Goal: Task Accomplishment & Management: Complete application form

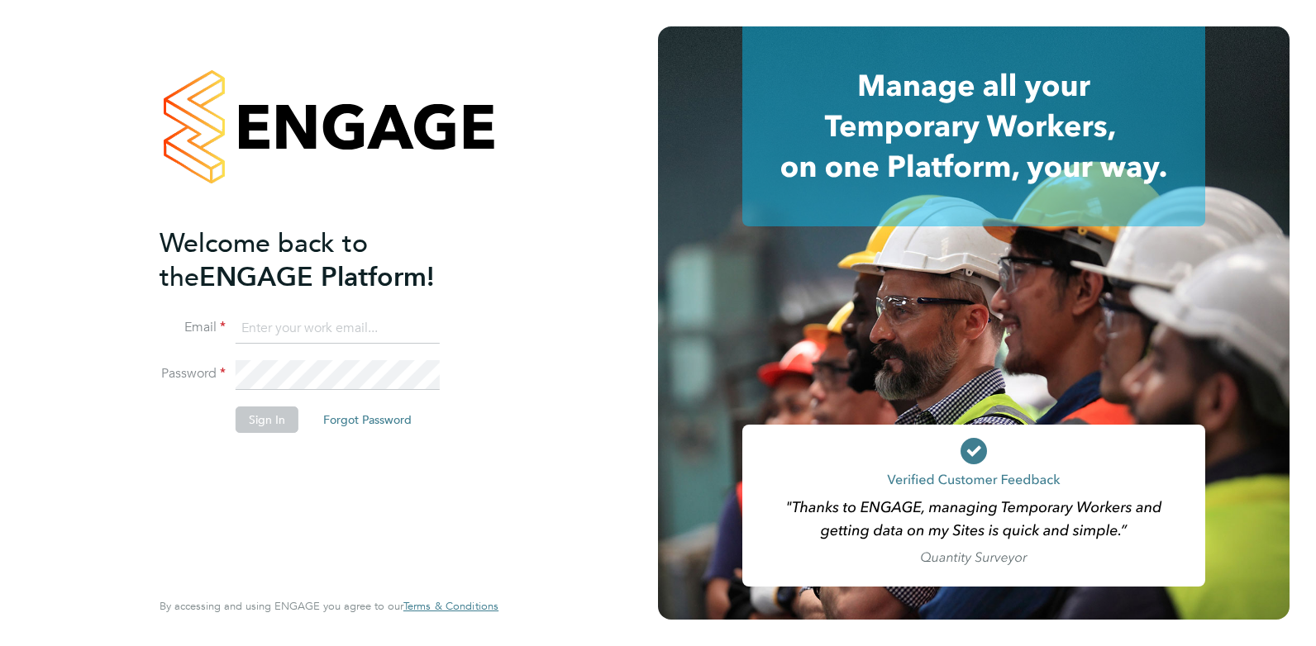
click at [344, 324] on input at bounding box center [338, 329] width 204 height 30
type input "cameron@omniapeople.com"
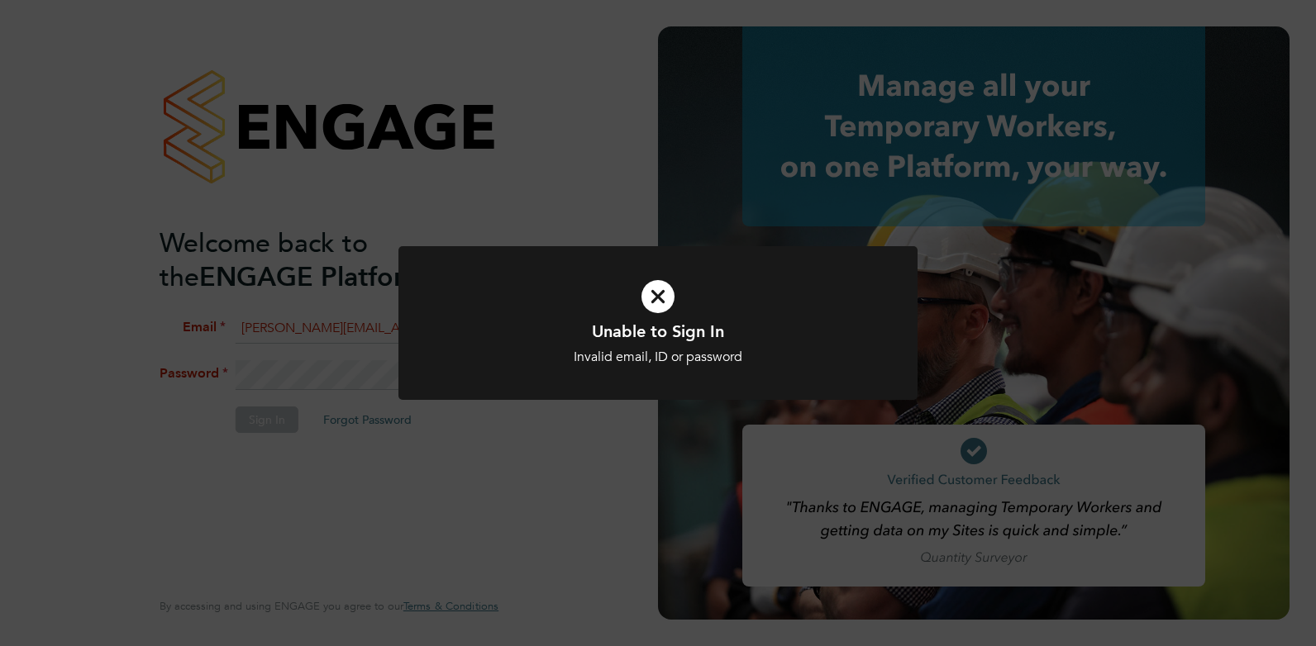
drag, startPoint x: 357, startPoint y: 365, endPoint x: 349, endPoint y: 369, distance: 9.2
click at [357, 365] on div "Unable to Sign In Invalid email, ID or password Cancel Okay" at bounding box center [658, 323] width 1316 height 646
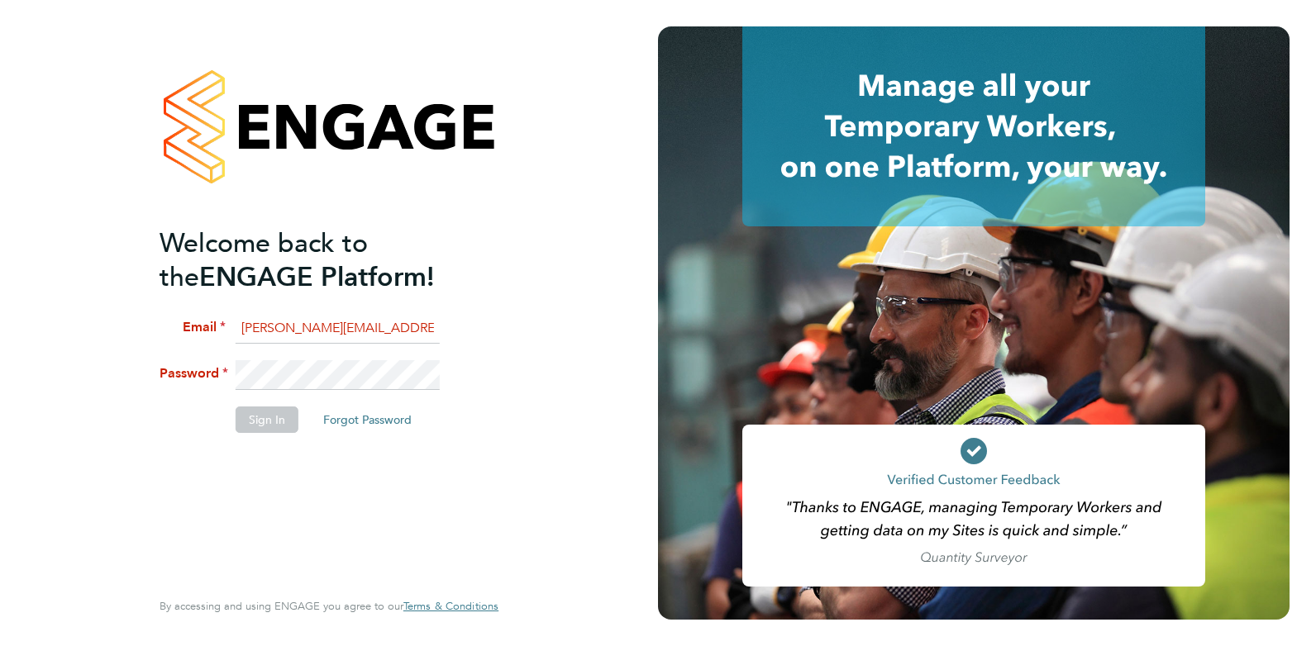
click at [121, 361] on div "Welcome back to the ENGAGE Platform! Email cameron@omniapeople.com Password Sig…" at bounding box center [329, 323] width 658 height 646
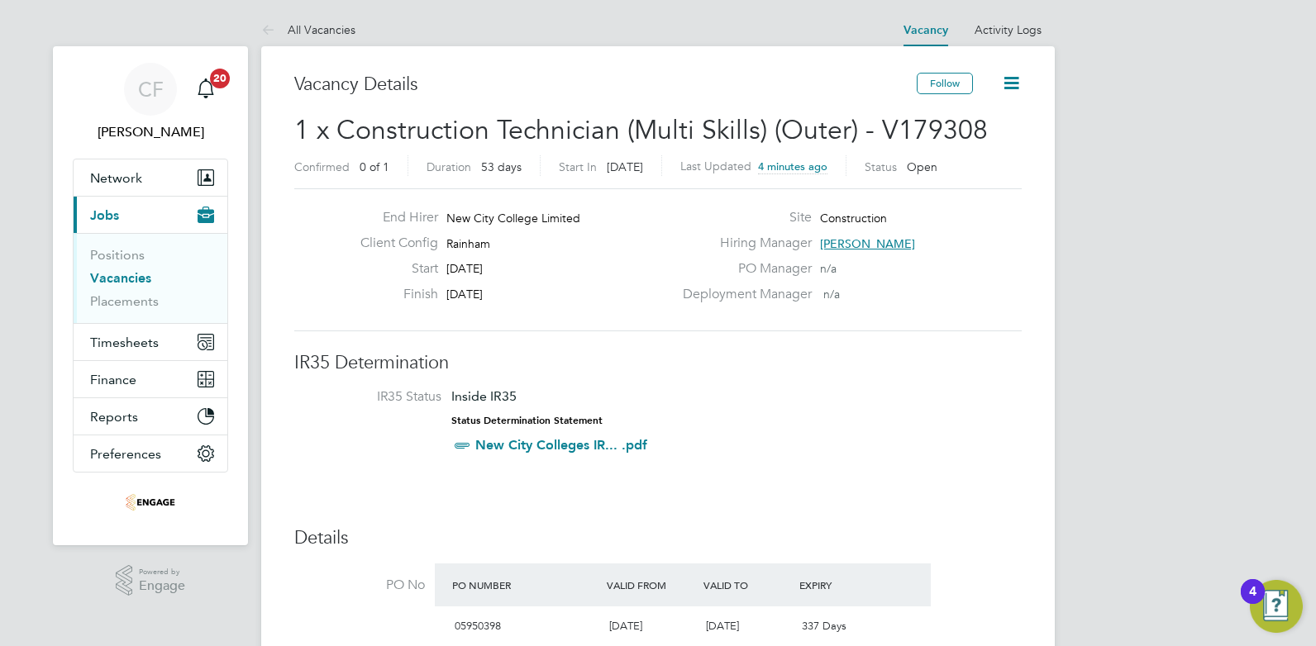
click at [115, 205] on button "Current page: Jobs" at bounding box center [151, 215] width 154 height 36
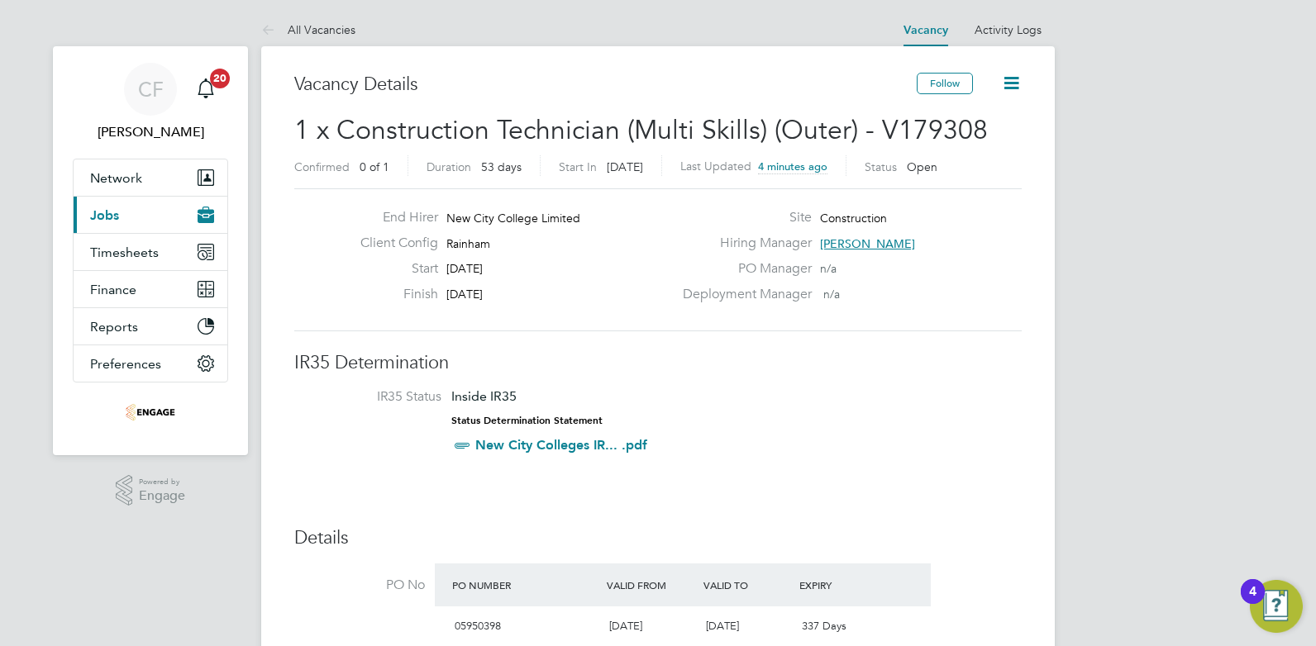
click at [117, 221] on span "Jobs" at bounding box center [104, 215] width 29 height 16
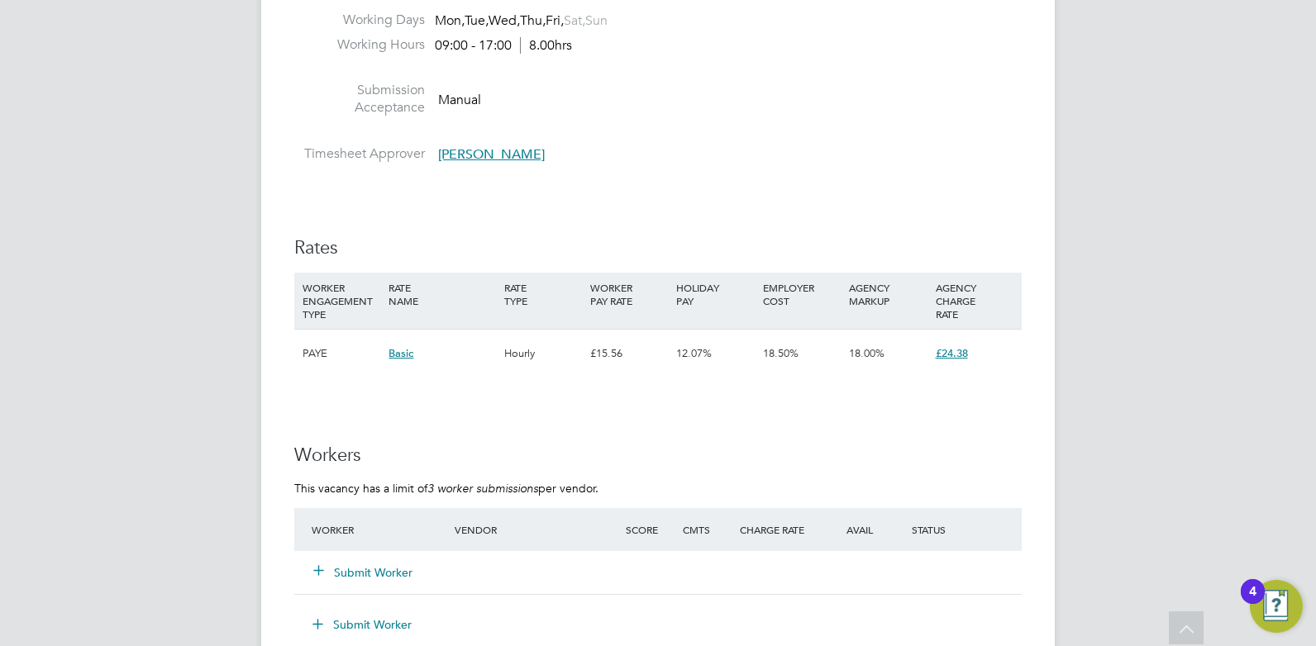
scroll to position [2562, 0]
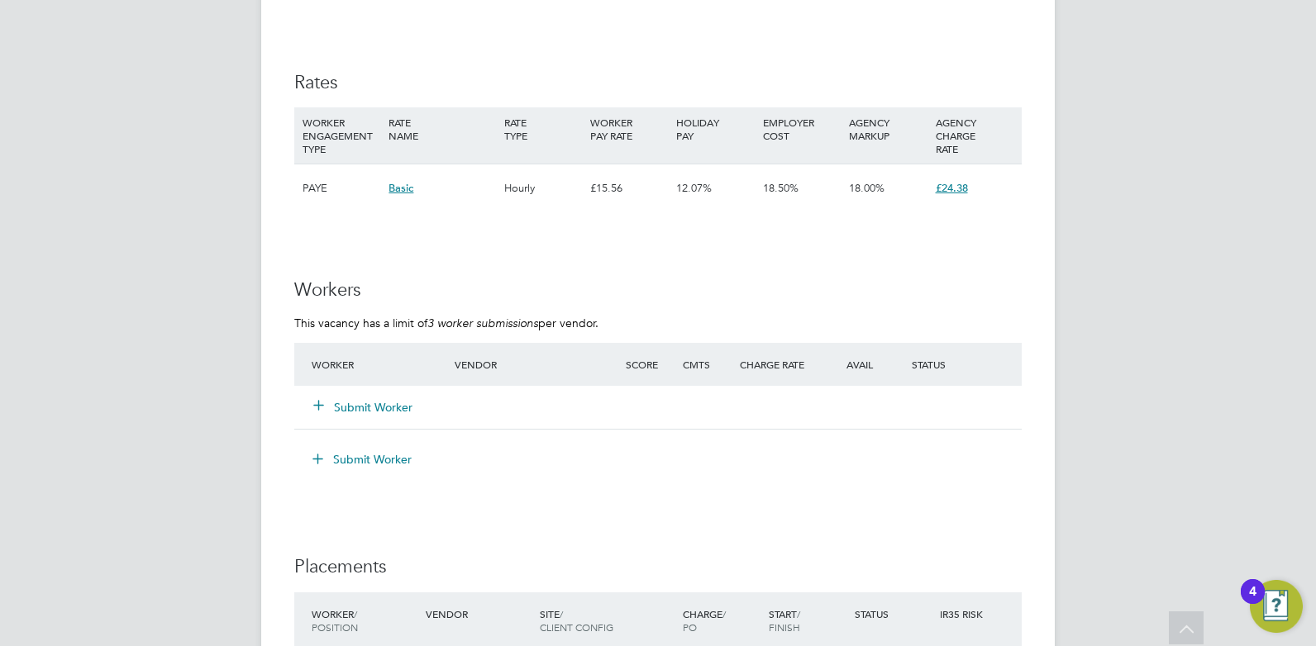
click at [384, 405] on button "Submit Worker" at bounding box center [363, 407] width 99 height 17
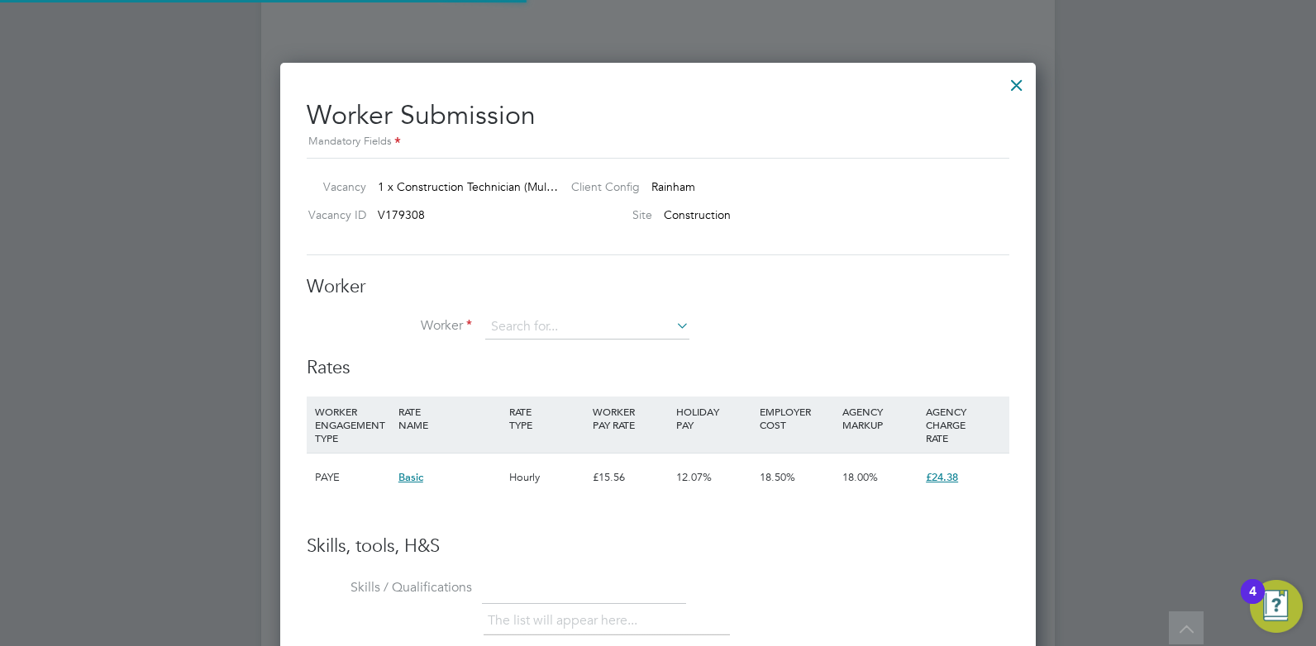
scroll to position [1003, 756]
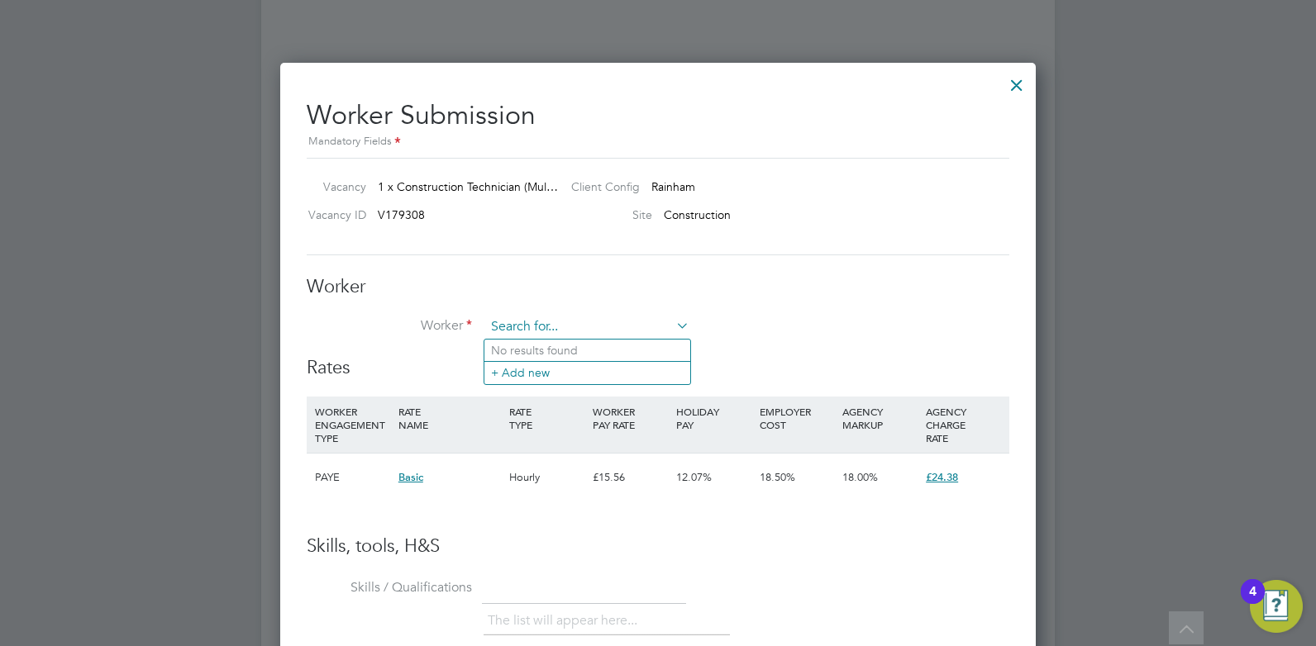
click at [546, 335] on input at bounding box center [587, 327] width 204 height 25
click at [531, 365] on li "+ Add new" at bounding box center [587, 372] width 206 height 22
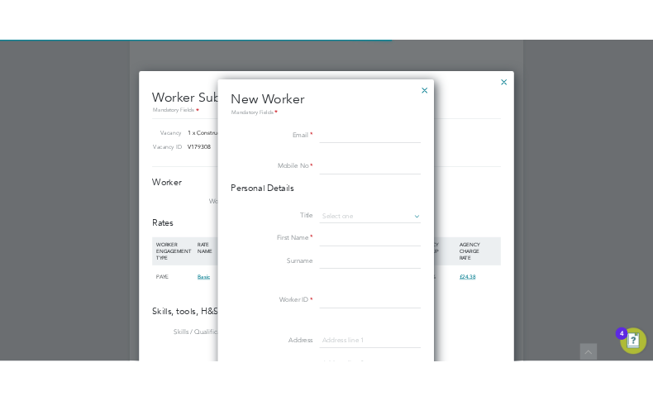
scroll to position [1407, 438]
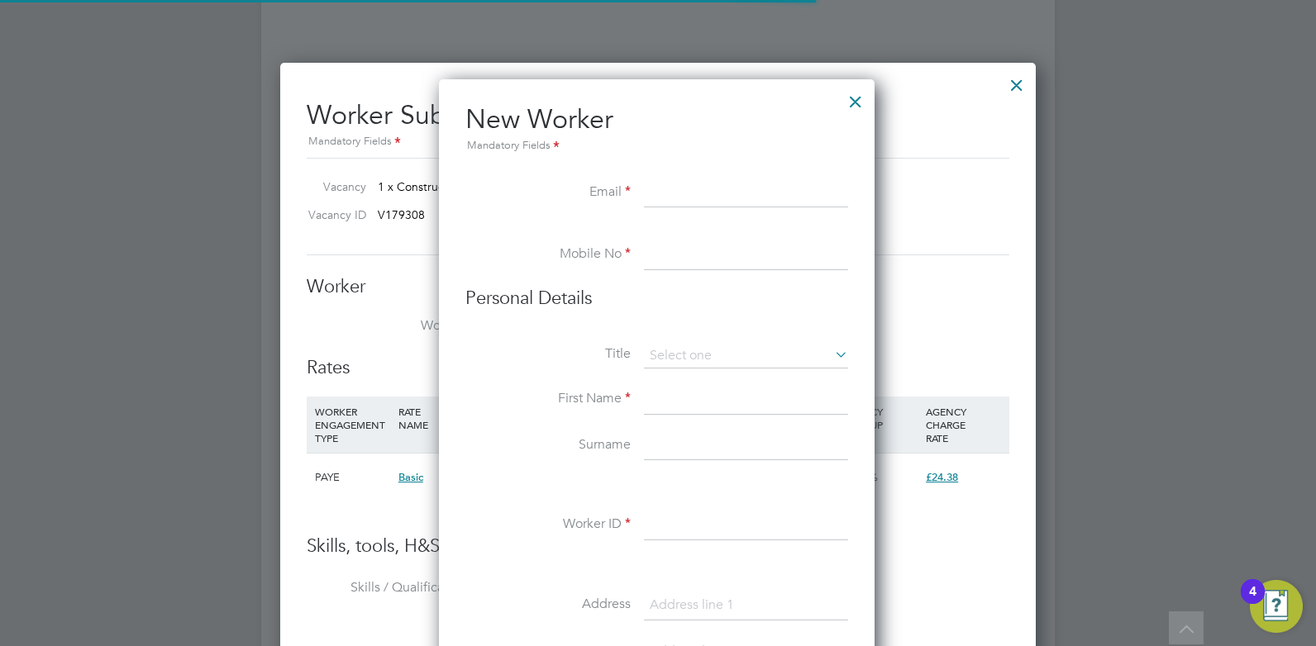
paste input "panthiprakash500@gmail.com"
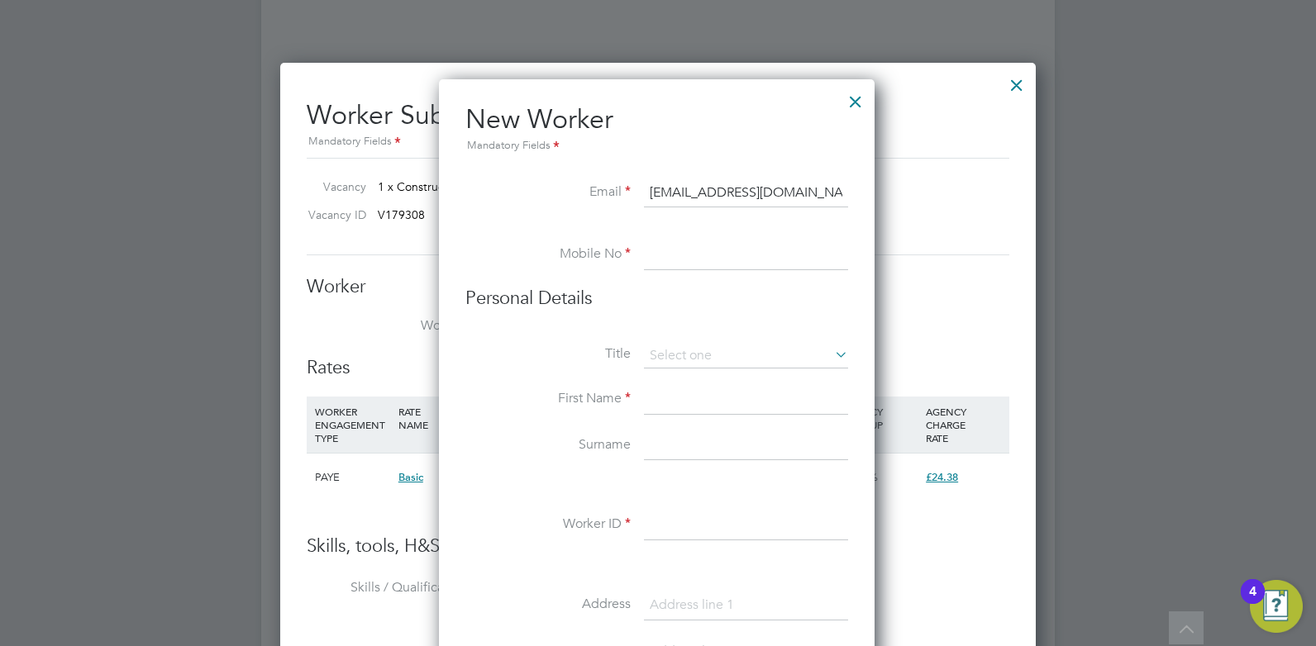
type input "panthiprakash500@gmail.com"
click at [688, 255] on input at bounding box center [746, 255] width 204 height 30
paste input "07442 004350"
type input "07442 004350"
click at [686, 398] on input at bounding box center [746, 400] width 204 height 30
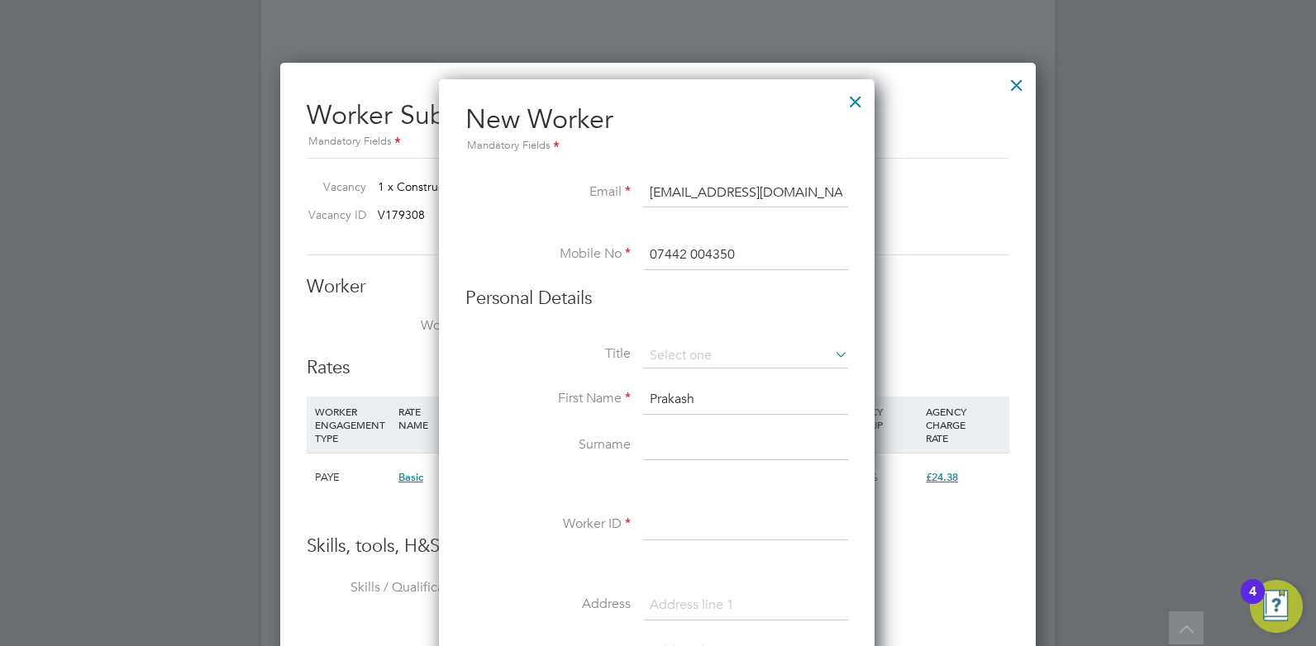
type input "Prakash"
click at [657, 526] on input at bounding box center [746, 526] width 204 height 30
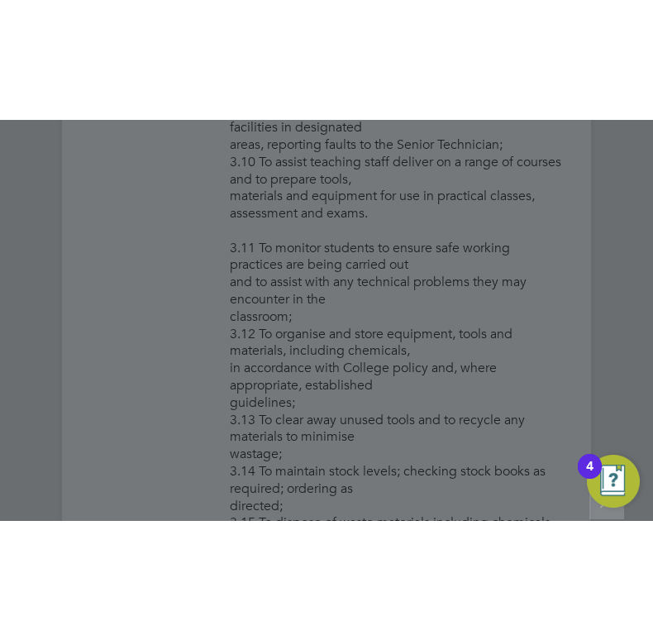
scroll to position [1003, 604]
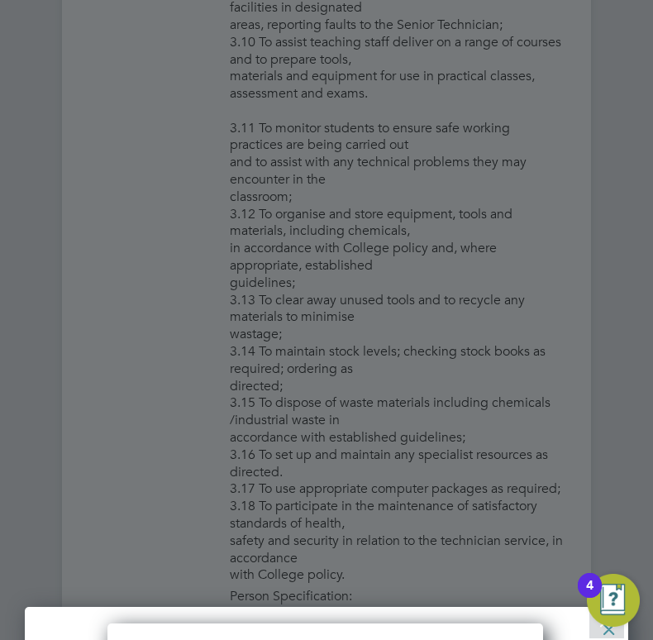
click at [136, 365] on div at bounding box center [326, 320] width 653 height 640
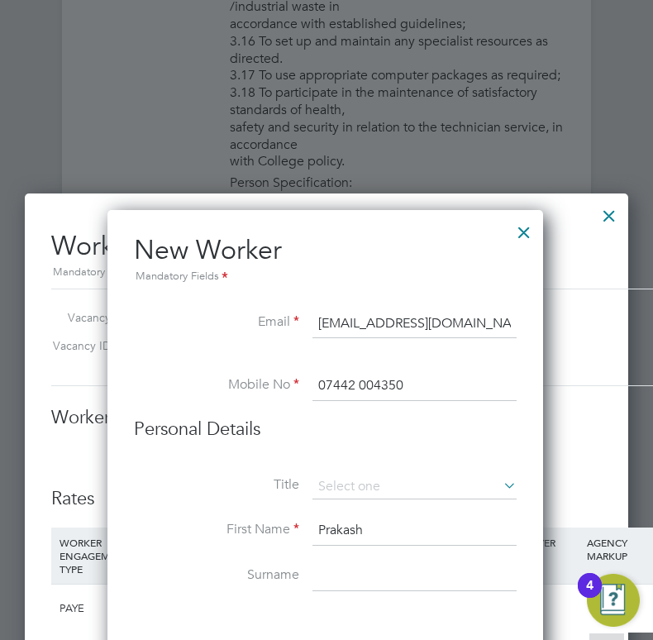
scroll to position [3140, 0]
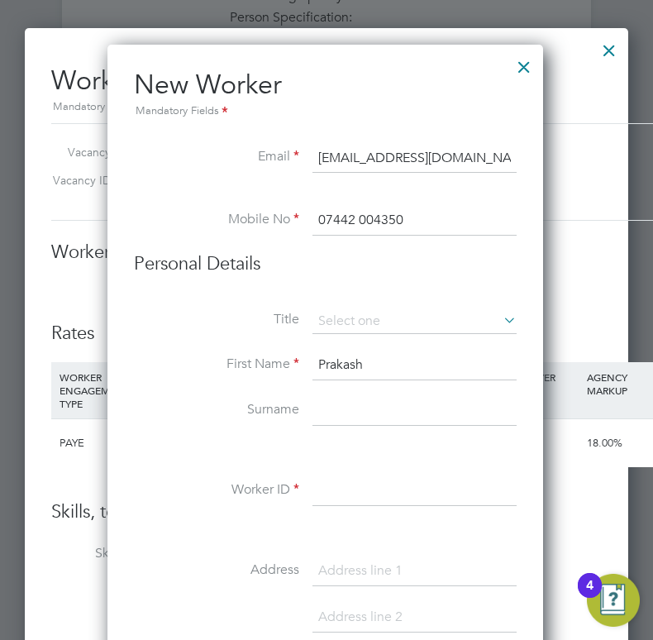
click at [353, 491] on input at bounding box center [414, 491] width 204 height 30
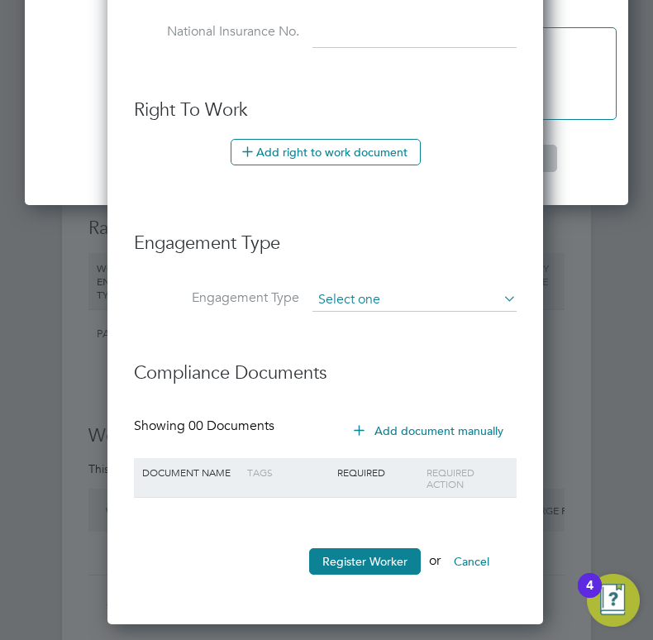
scroll to position [4049, 0]
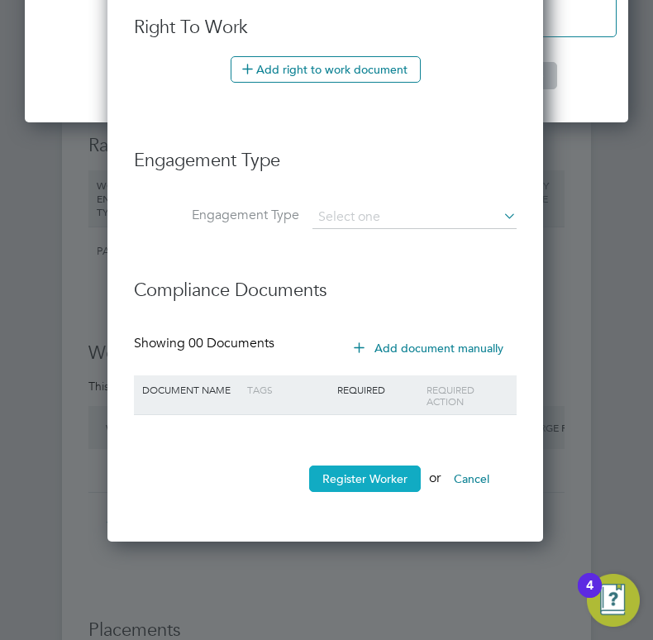
type input "HQ00534421"
click at [351, 481] on button "Register Worker" at bounding box center [365, 478] width 112 height 26
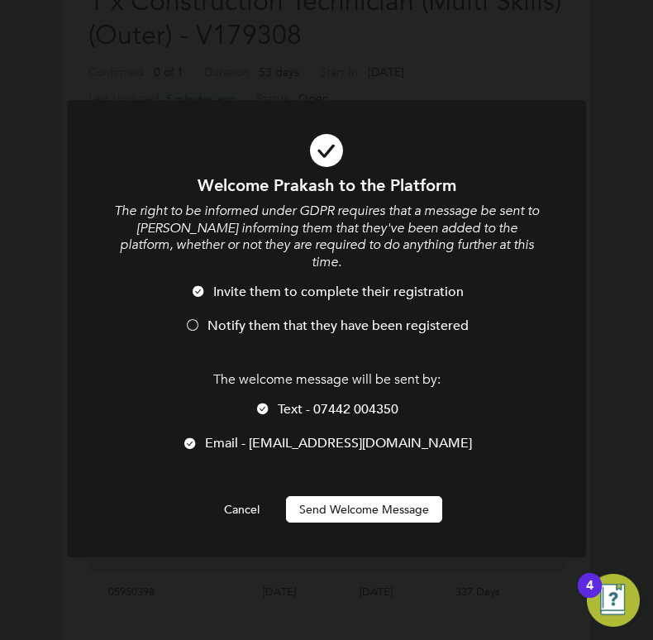
scroll to position [1407, 438]
click at [259, 317] on span "Notify them that they have been registered" at bounding box center [337, 325] width 261 height 17
click at [278, 401] on span "Text - 07442 004350" at bounding box center [338, 409] width 121 height 17
click at [332, 496] on button "Send Welcome Message" at bounding box center [364, 509] width 156 height 26
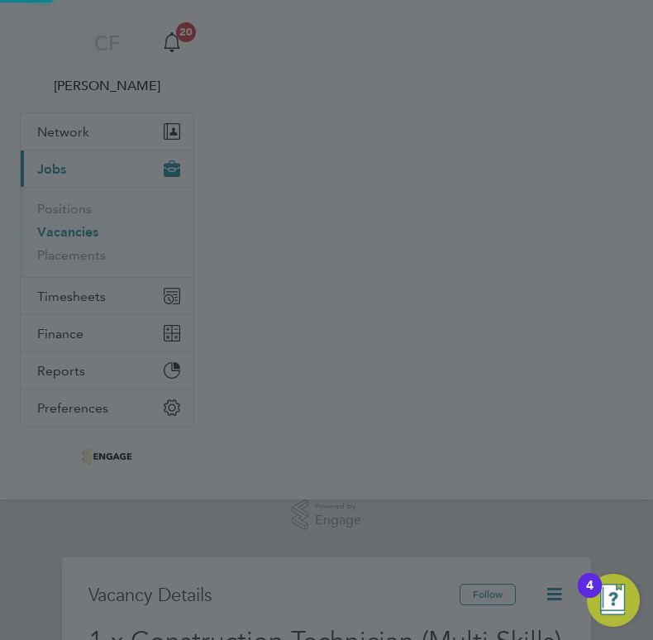
scroll to position [640, 0]
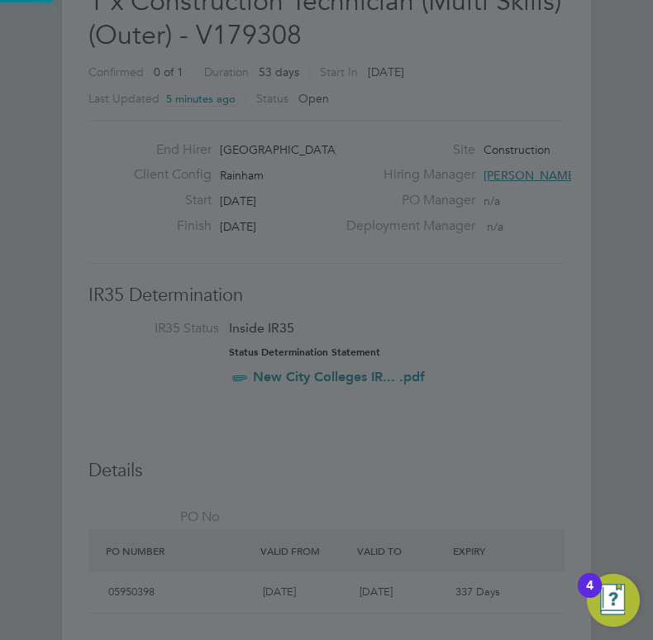
type input "Prakash (HQ00534421)"
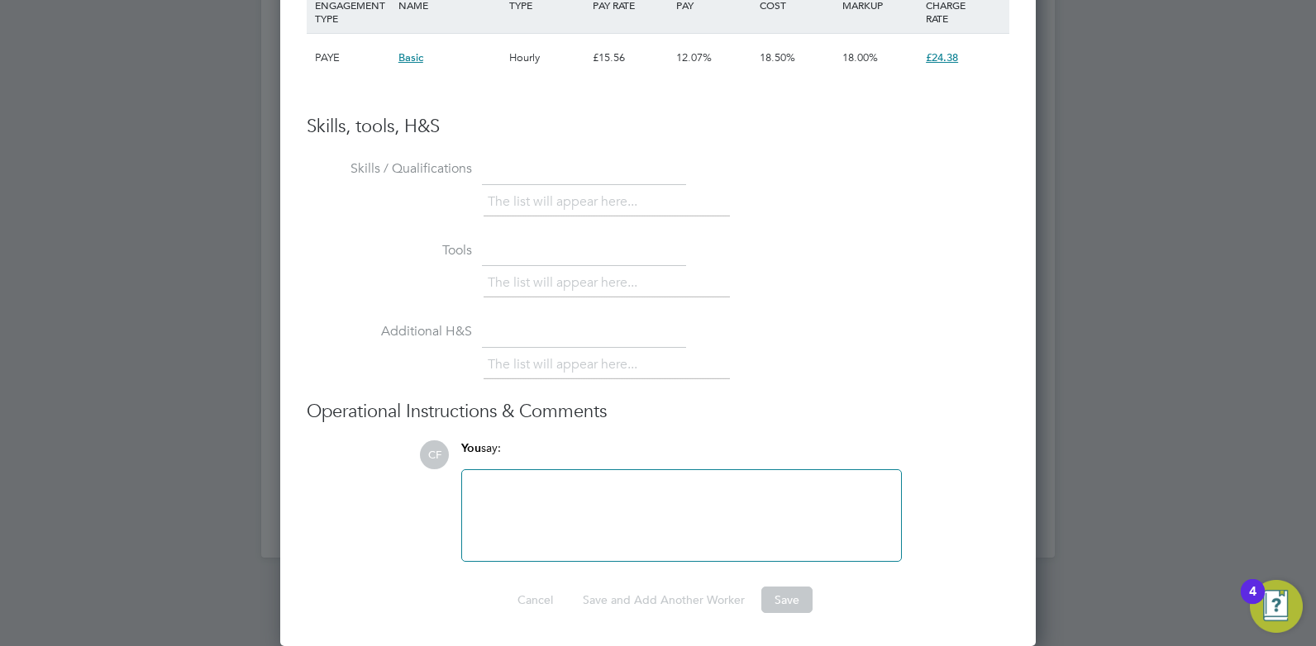
scroll to position [49, 116]
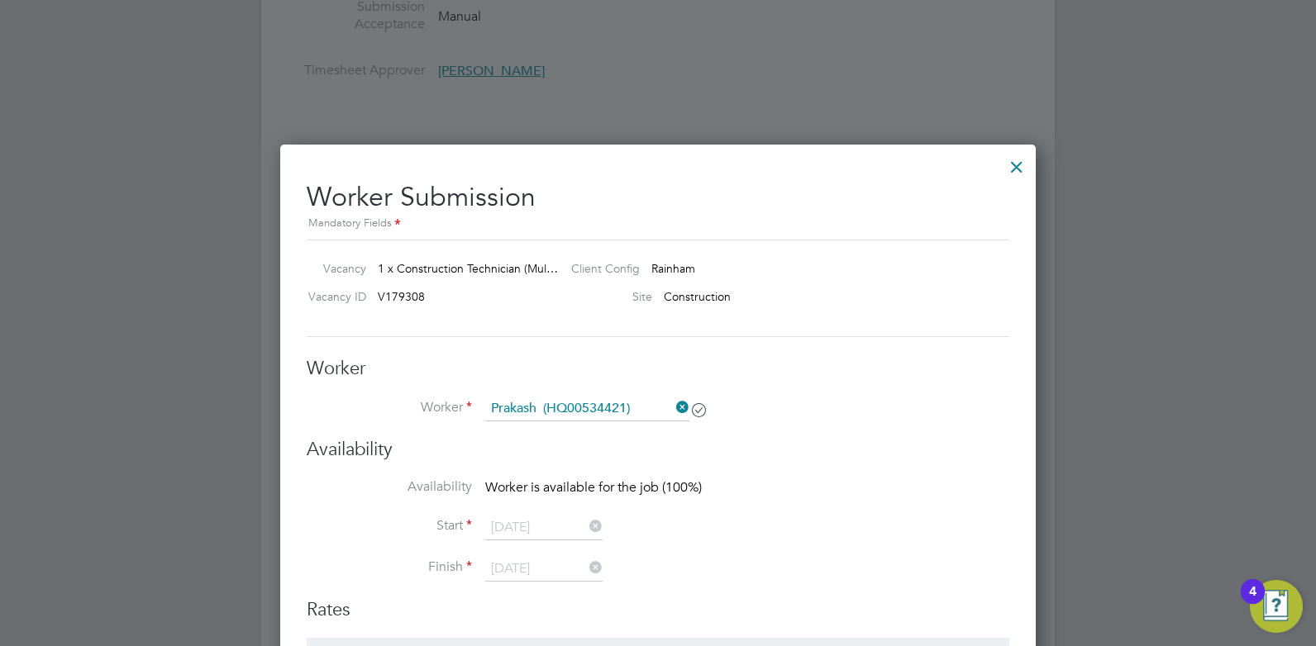
click at [1012, 164] on div at bounding box center [1017, 163] width 30 height 30
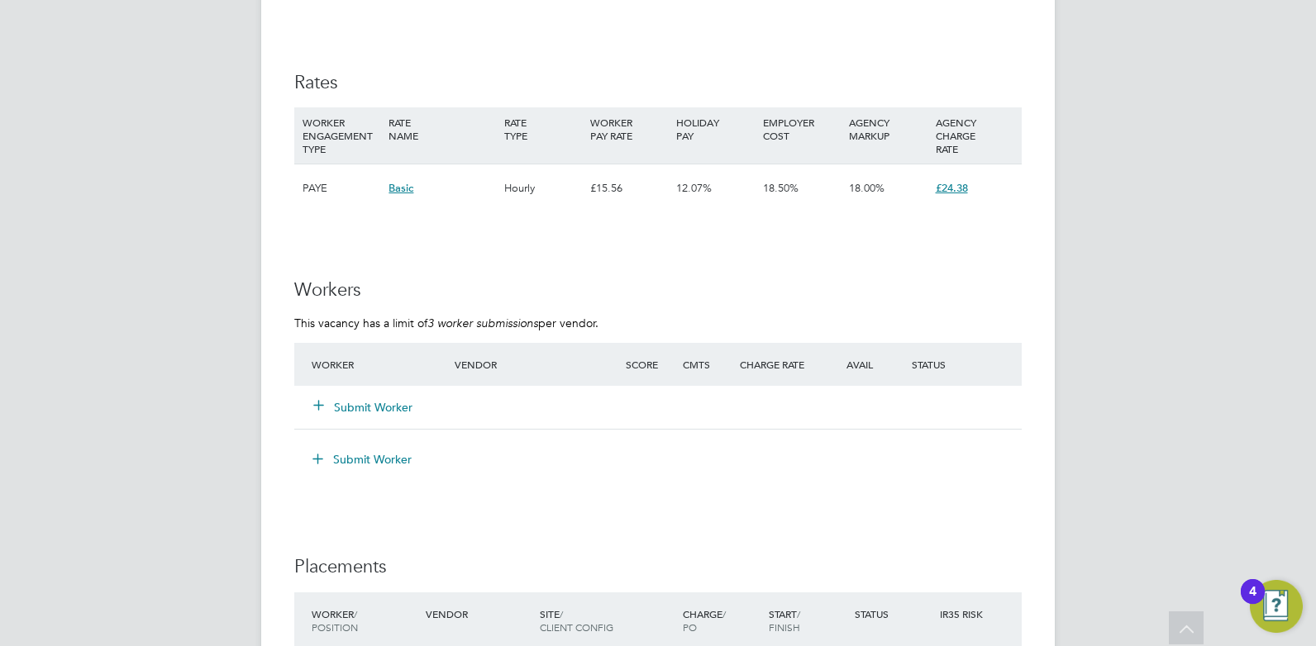
scroll to position [2645, 0]
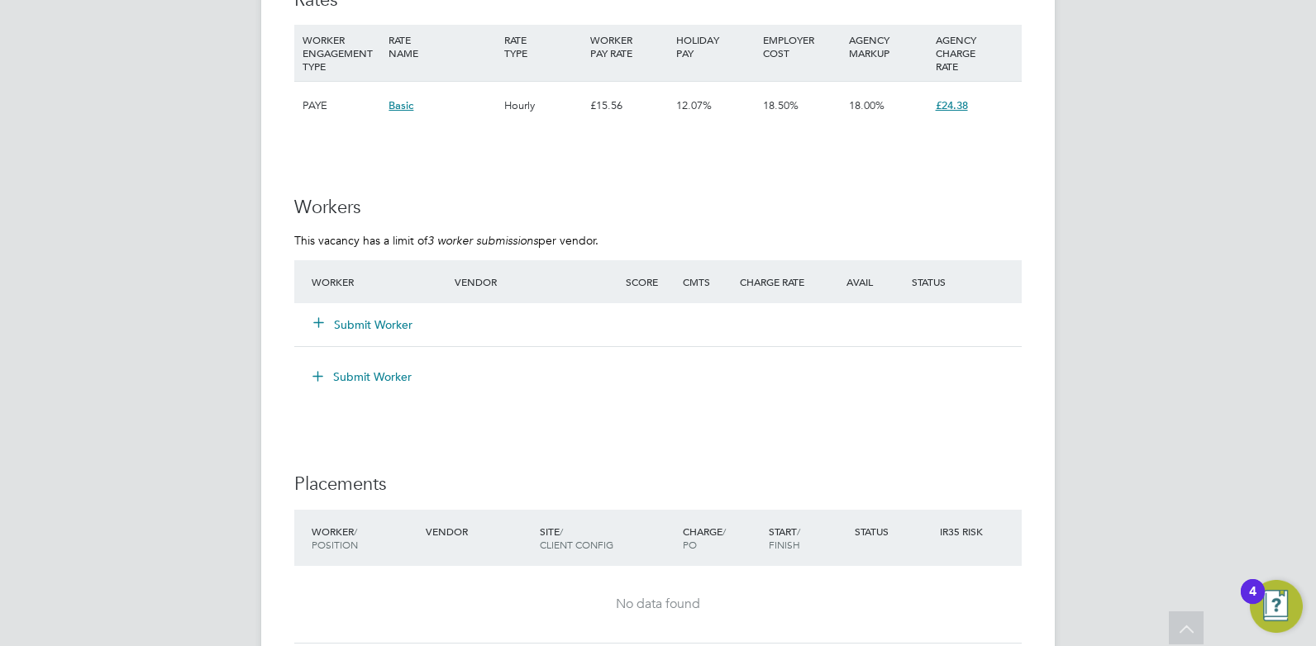
click at [387, 337] on div "Submit Worker" at bounding box center [392, 325] width 171 height 30
click at [388, 330] on button "Submit Worker" at bounding box center [363, 325] width 99 height 17
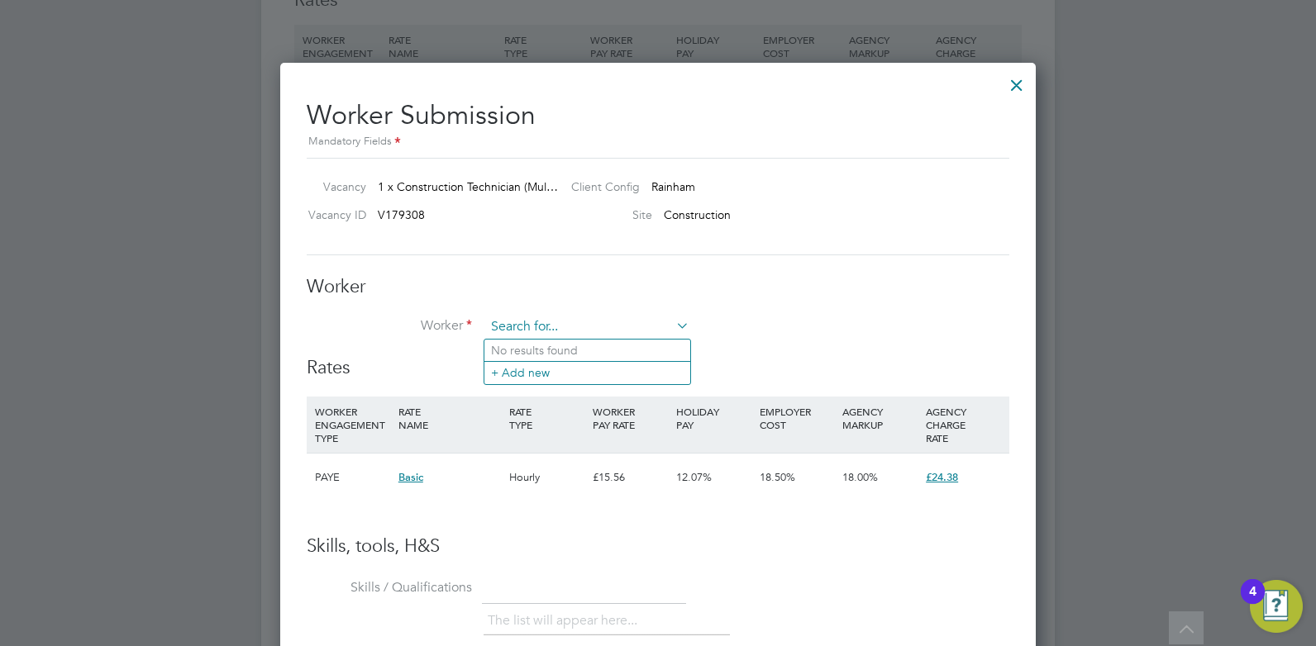
click at [554, 324] on input at bounding box center [587, 327] width 204 height 25
click at [548, 344] on li "Prak ash (HQ00534421)" at bounding box center [587, 351] width 207 height 22
type input "Prakash (HQ00534421)"
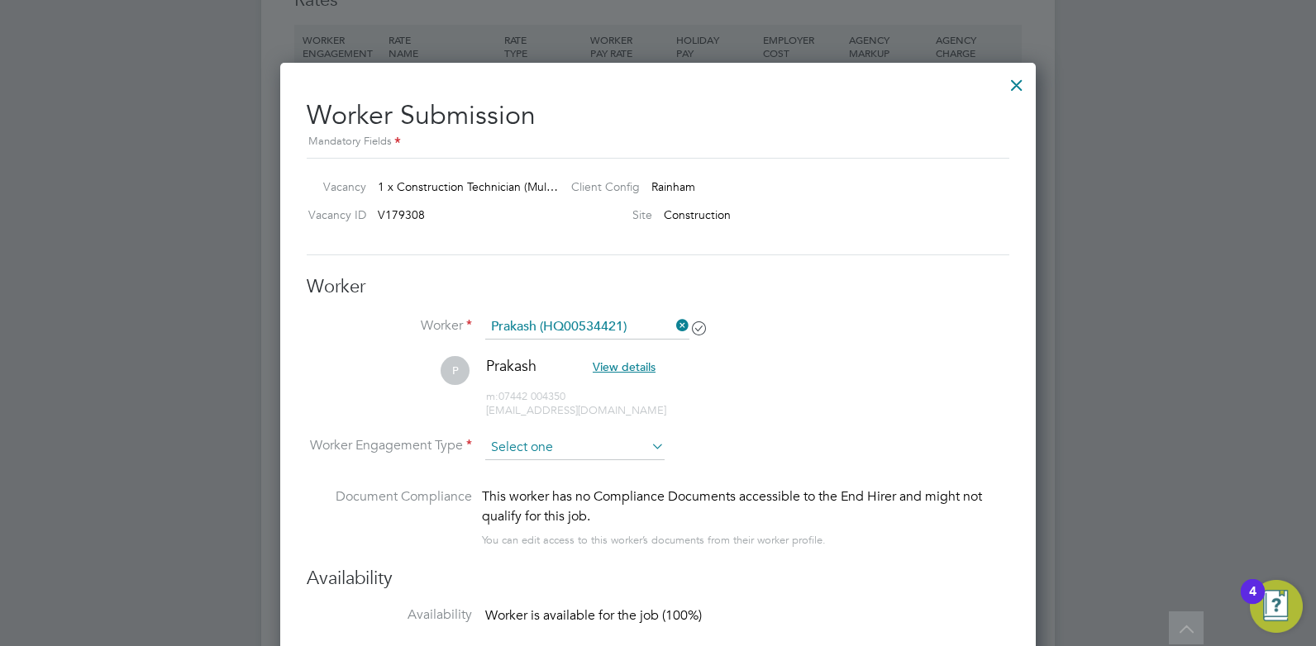
click at [563, 442] on input at bounding box center [574, 448] width 179 height 25
click at [553, 470] on li "Contract" at bounding box center [574, 469] width 181 height 21
type input "Contract"
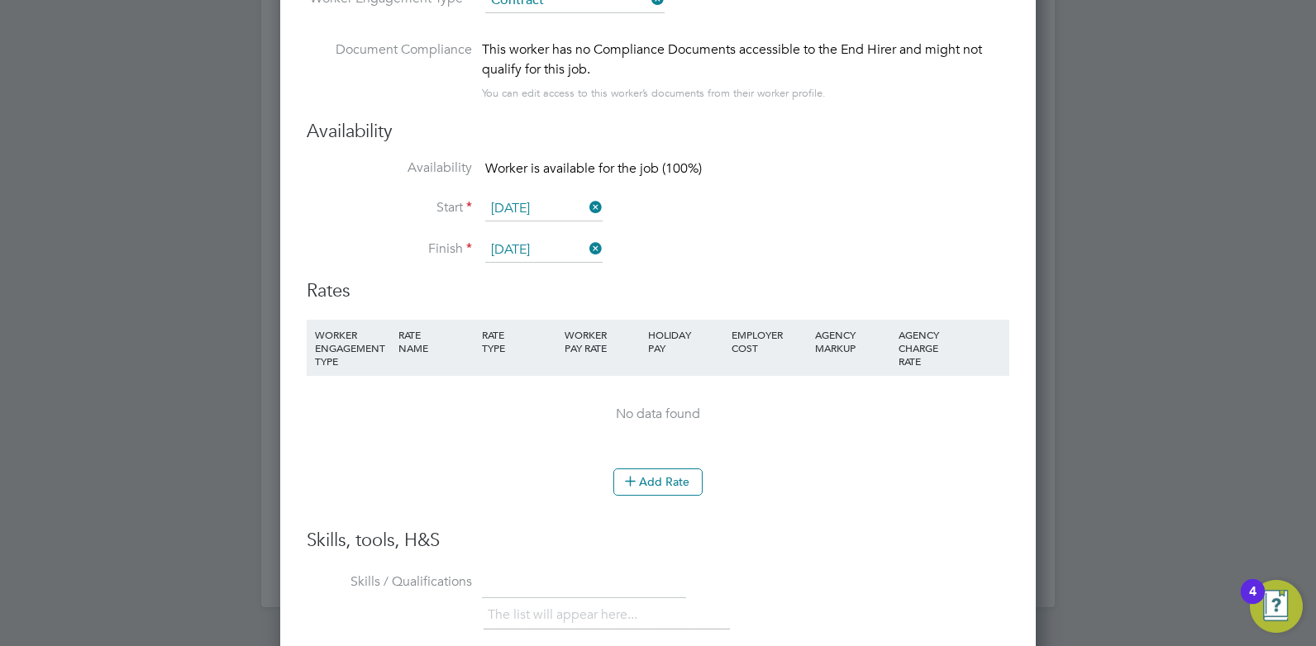
click at [933, 209] on li "Start 01 Sep 2025" at bounding box center [658, 217] width 702 height 41
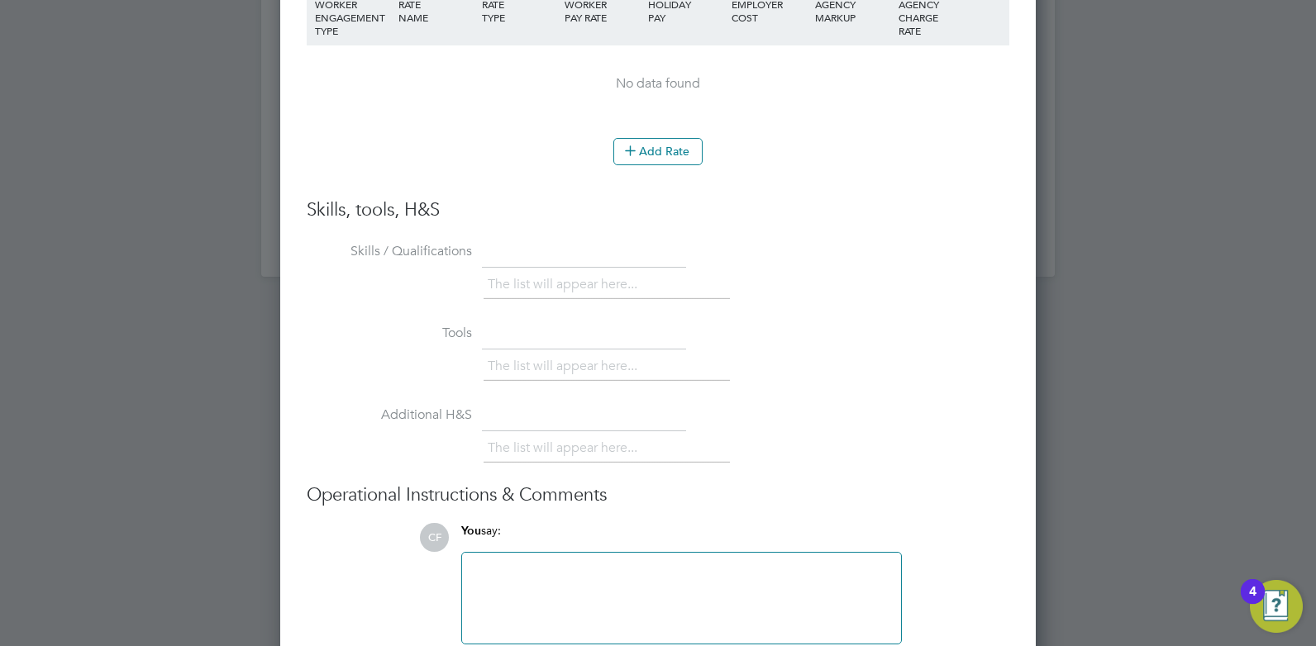
scroll to position [3505, 0]
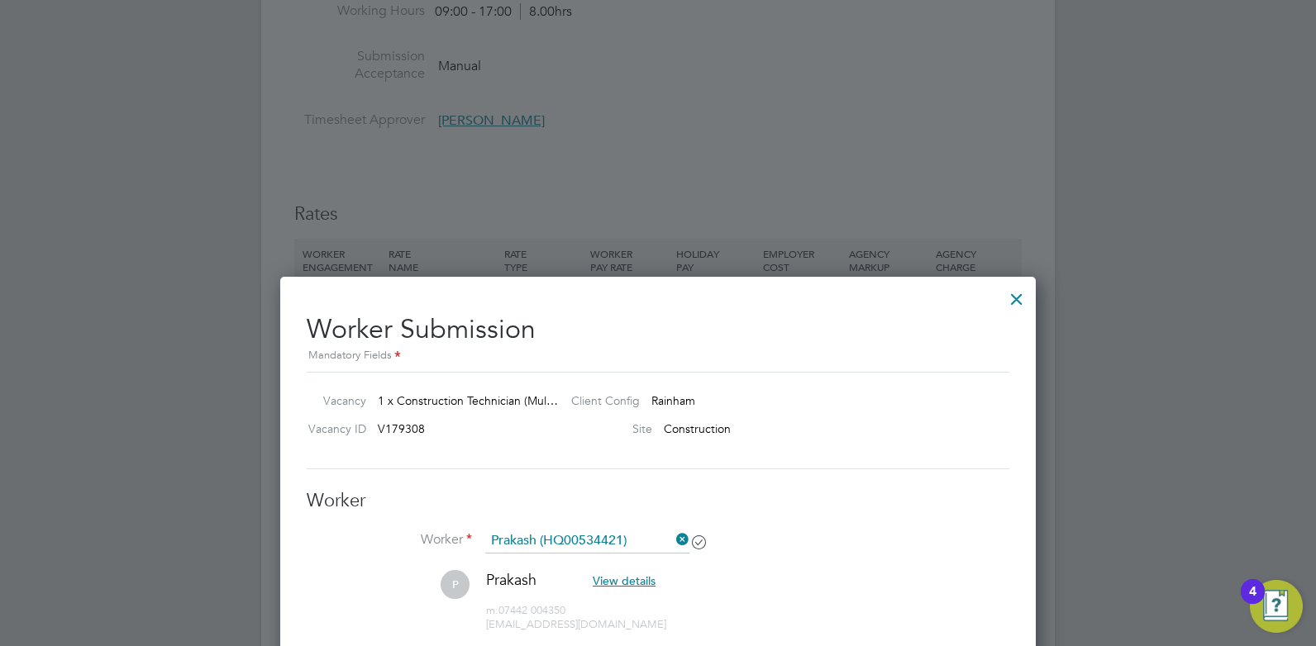
click at [1018, 308] on div at bounding box center [1017, 295] width 30 height 30
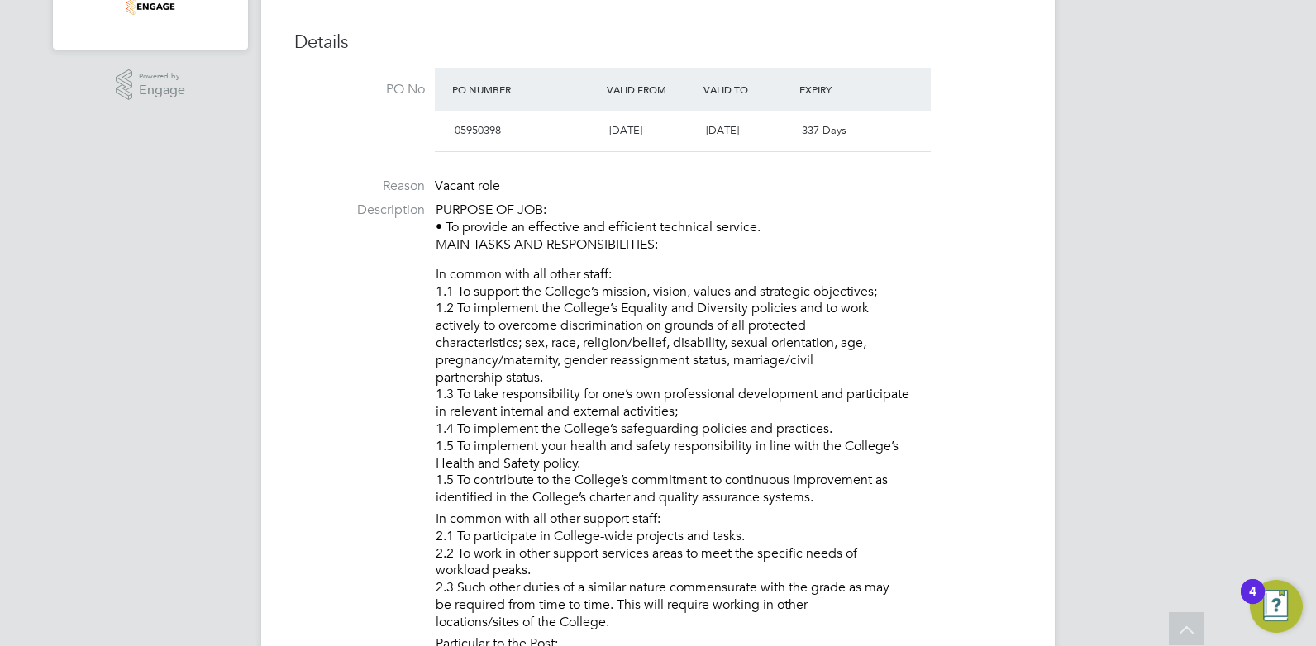
scroll to position [0, 0]
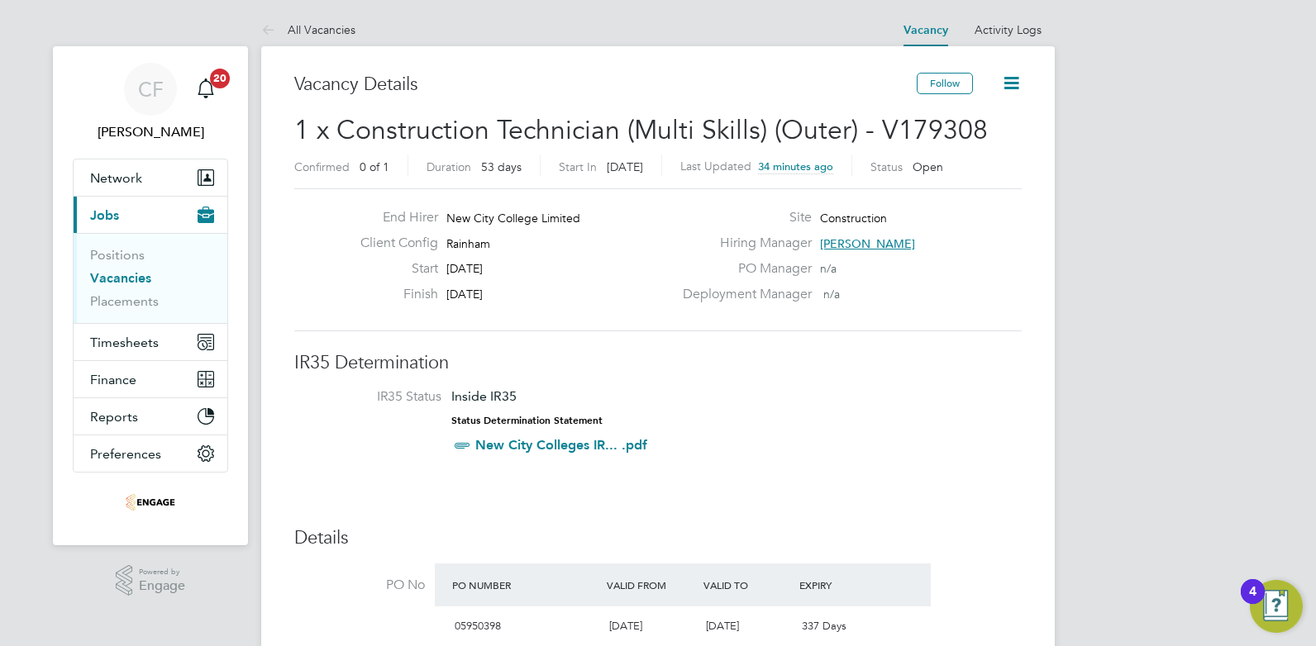
click at [117, 282] on link "Vacancies" at bounding box center [120, 278] width 61 height 16
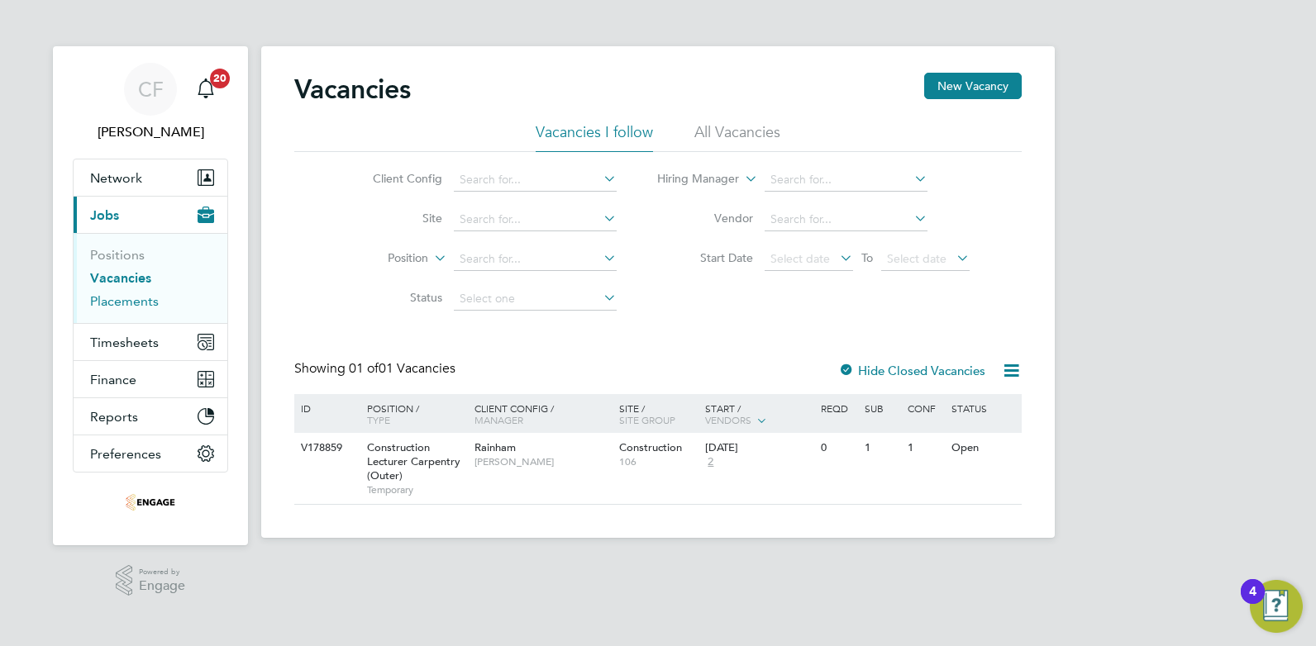
click at [133, 304] on link "Placements" at bounding box center [124, 301] width 69 height 16
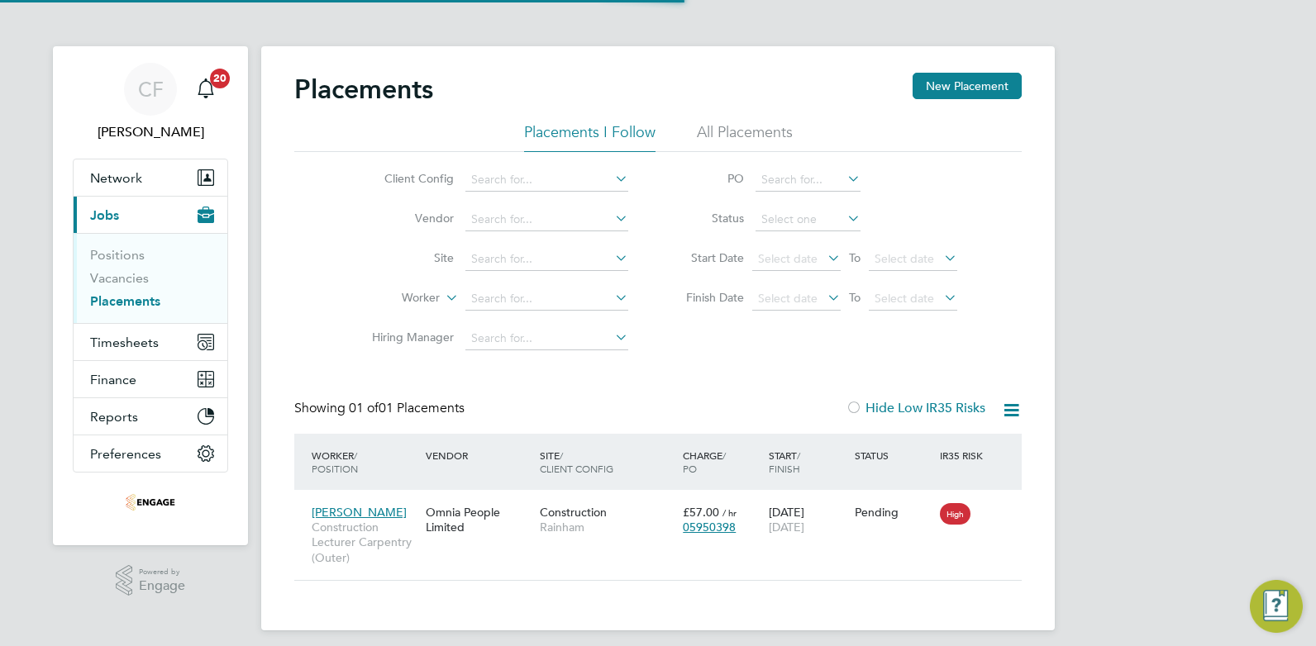
scroll to position [16, 78]
click at [492, 521] on div "Omnia People Limited" at bounding box center [478, 520] width 114 height 46
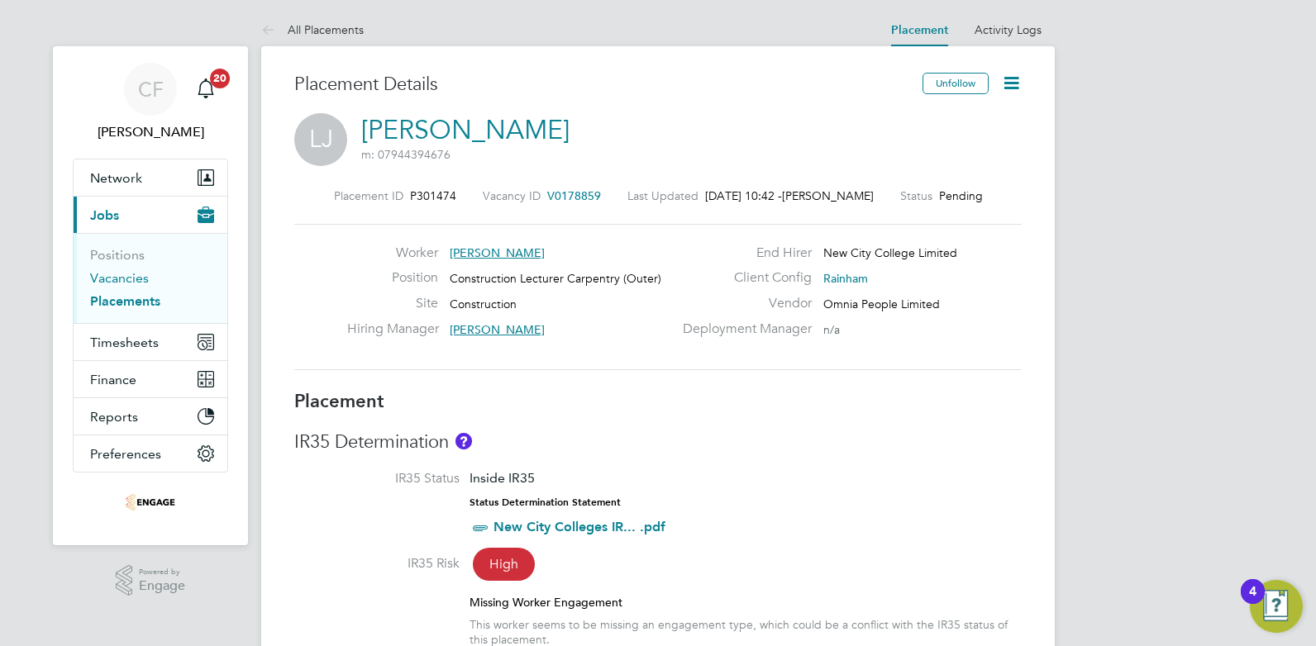
click at [117, 275] on link "Vacancies" at bounding box center [119, 278] width 59 height 16
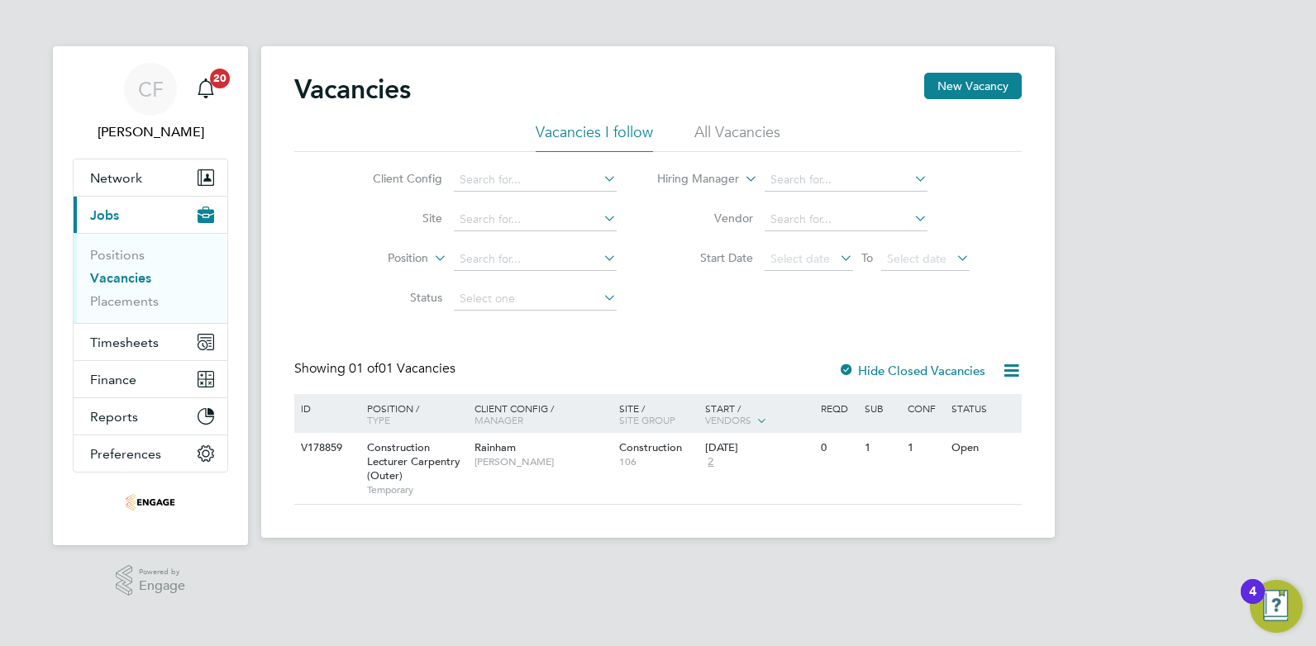
click at [702, 139] on li "All Vacancies" at bounding box center [737, 137] width 86 height 30
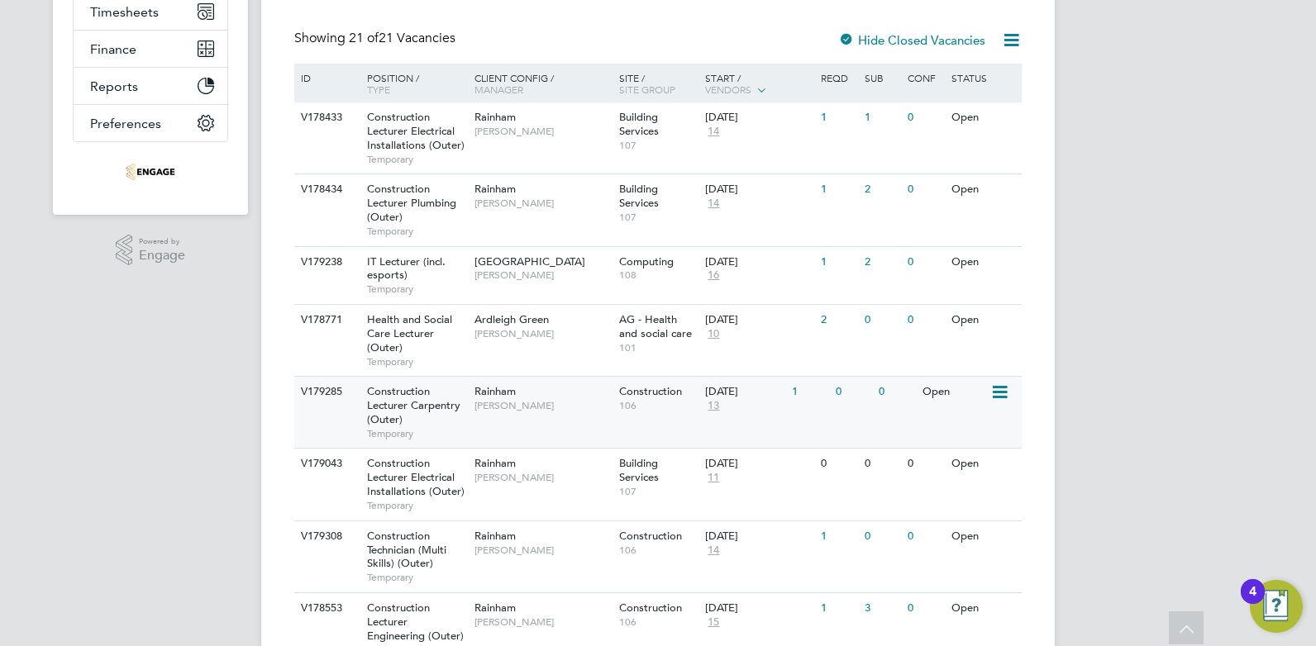
click at [512, 417] on div "Rainham Ian Rist" at bounding box center [542, 398] width 145 height 43
click at [519, 417] on div "Rainham Ian Rist" at bounding box center [542, 398] width 145 height 43
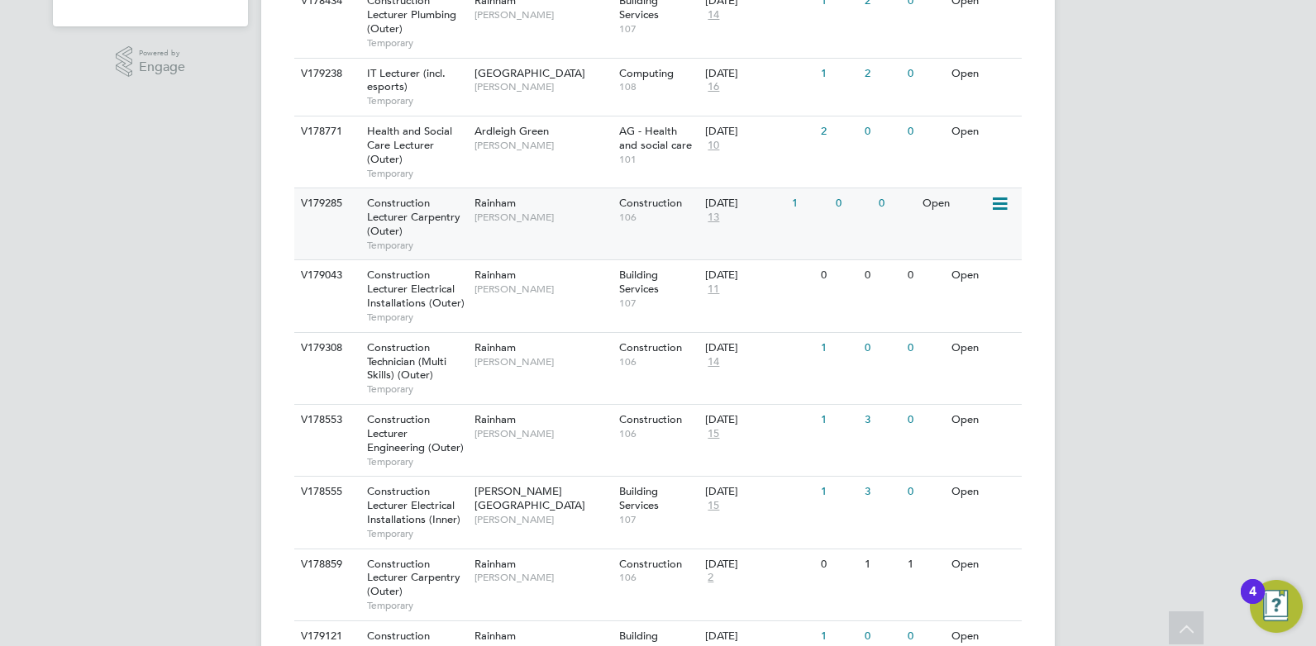
scroll to position [436, 0]
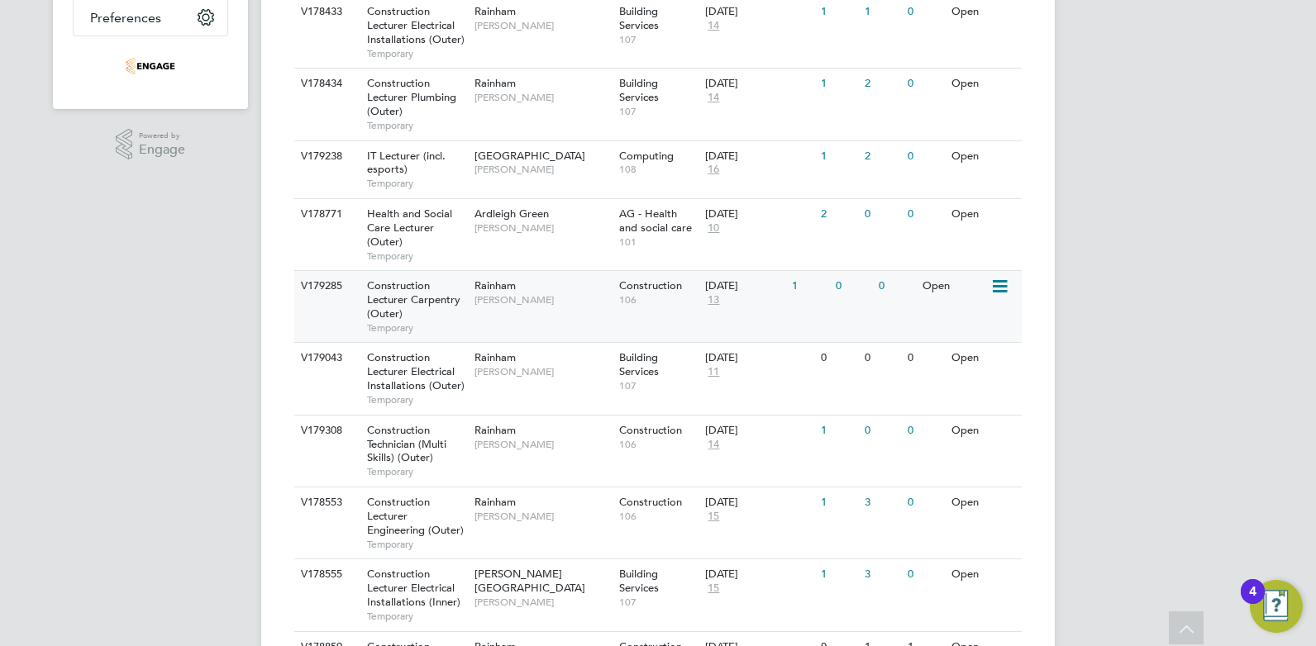
click at [575, 318] on div "V179285 Construction Lecturer Carpentry (Outer) Temporary Rainham Ian Rist Cons…" at bounding box center [657, 306] width 727 height 72
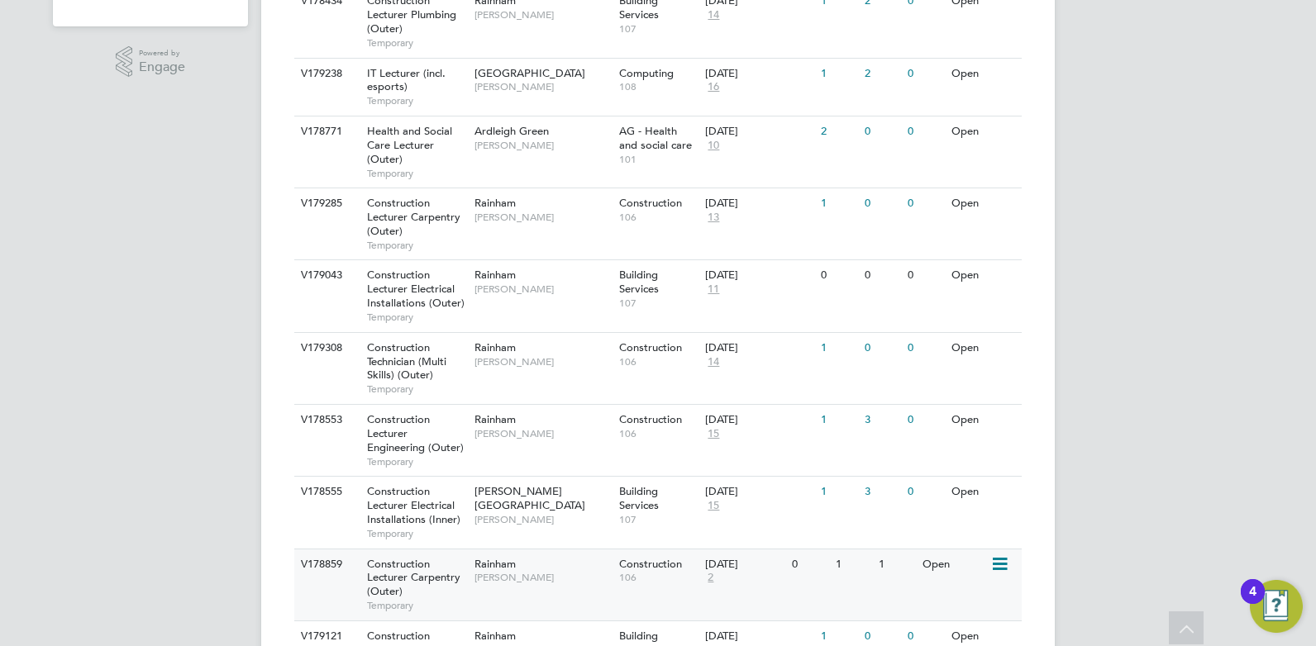
click at [475, 572] on span "[PERSON_NAME]" at bounding box center [542, 577] width 136 height 13
click at [719, 217] on span "13" at bounding box center [713, 218] width 17 height 14
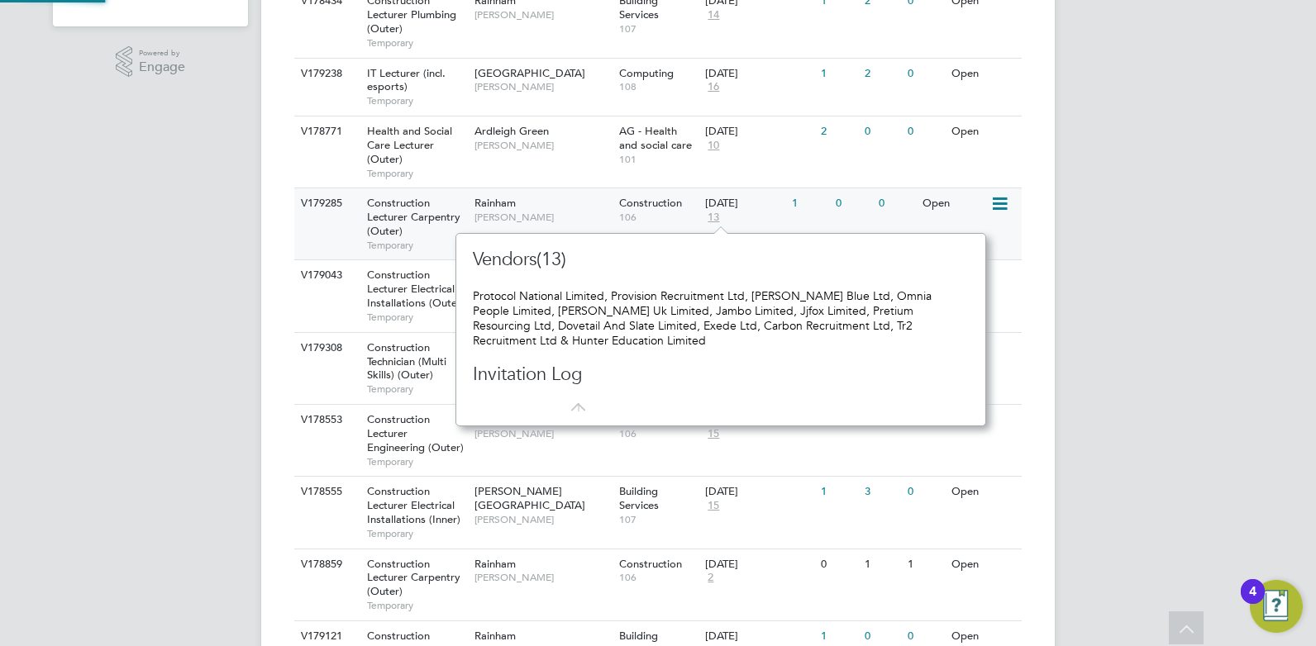
scroll to position [193, 517]
click at [559, 216] on span "[PERSON_NAME]" at bounding box center [542, 217] width 136 height 13
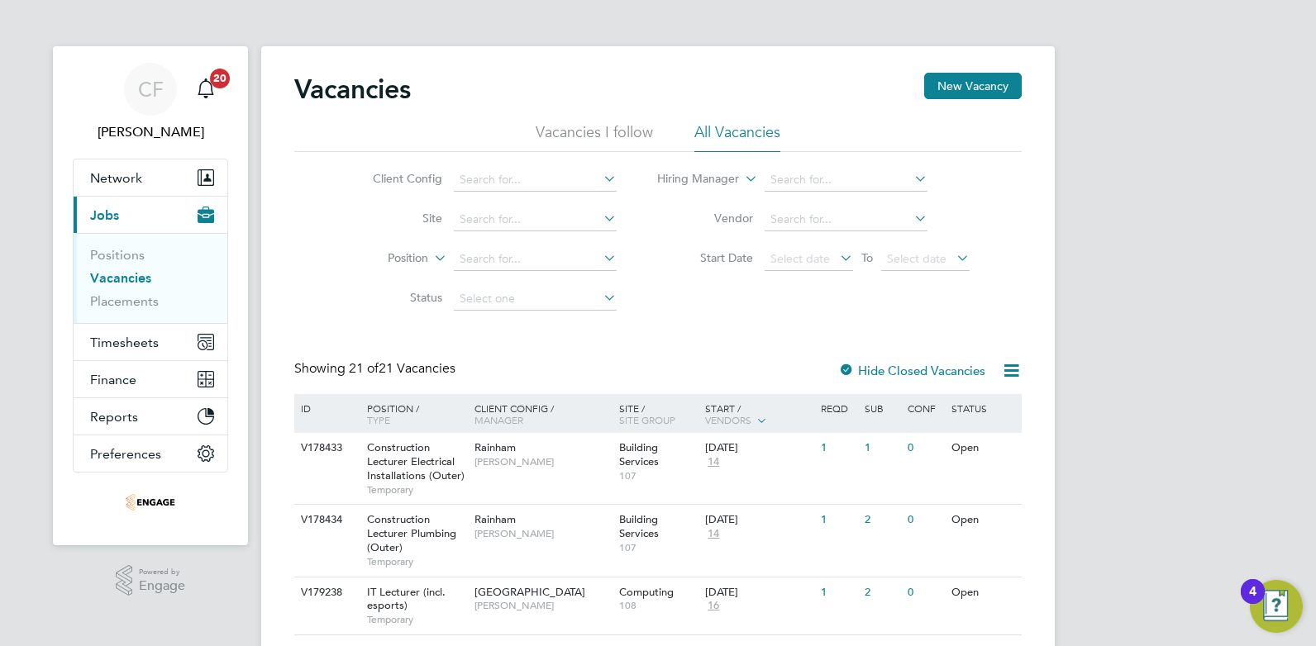
scroll to position [83, 0]
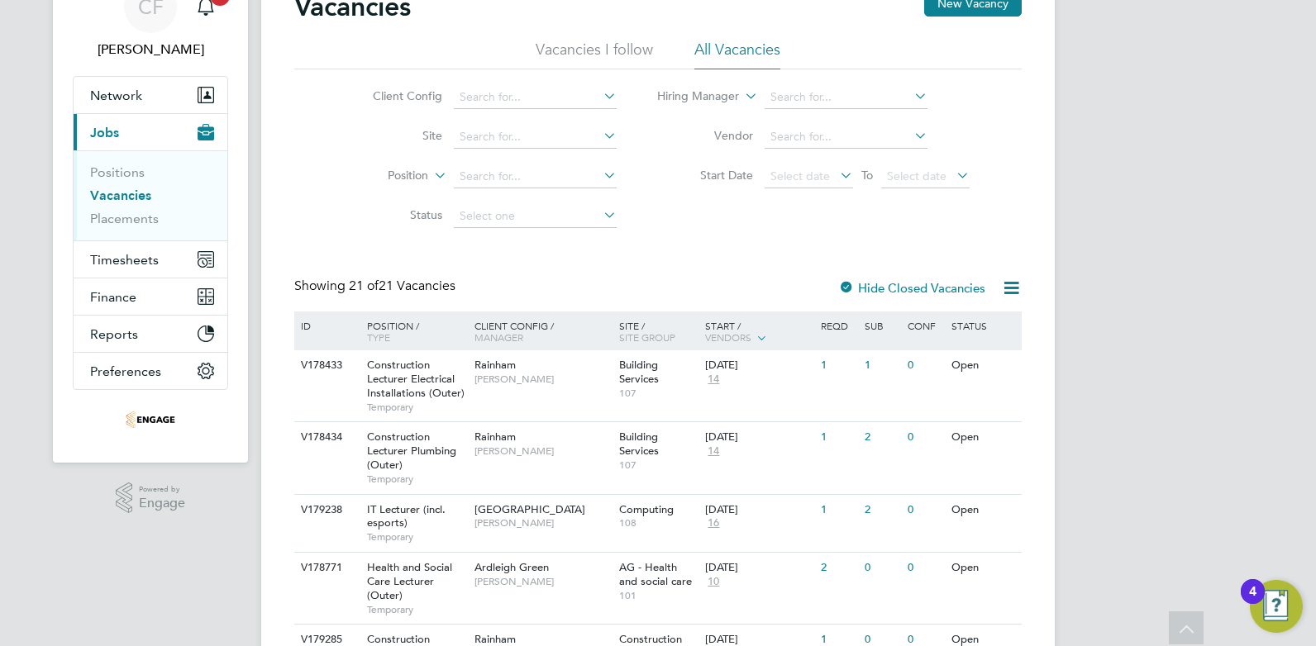
click at [852, 285] on div at bounding box center [846, 289] width 17 height 17
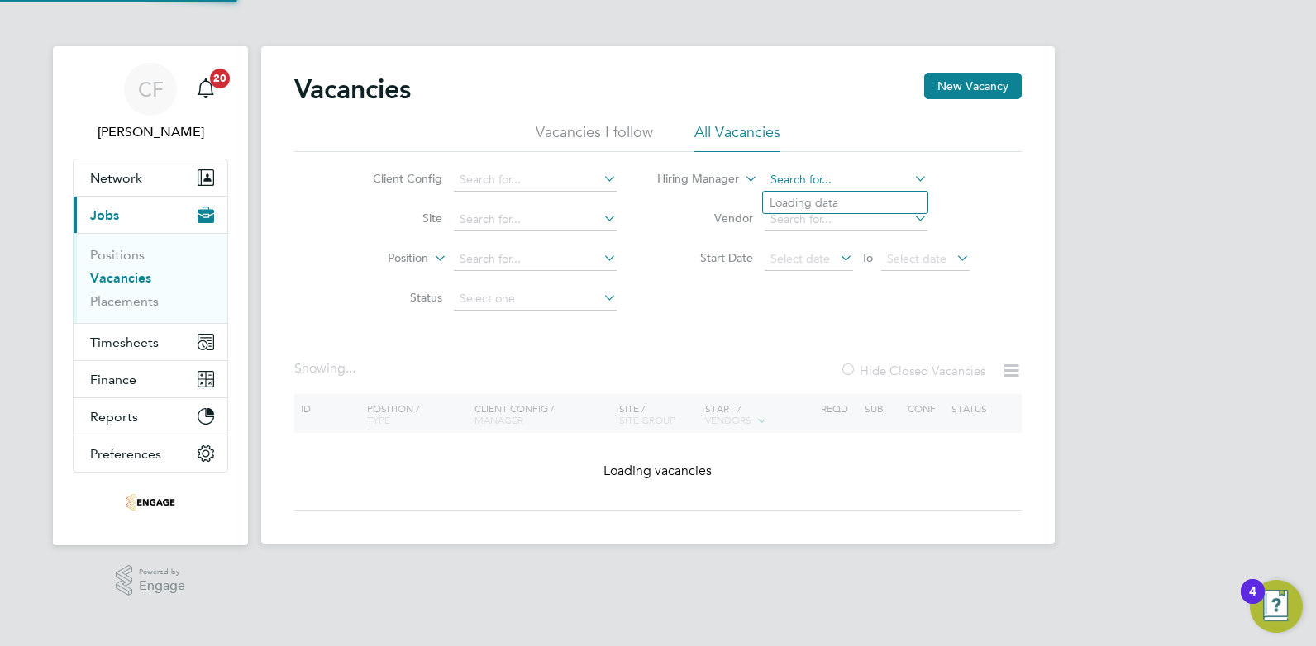
click at [857, 185] on input at bounding box center [845, 180] width 163 height 23
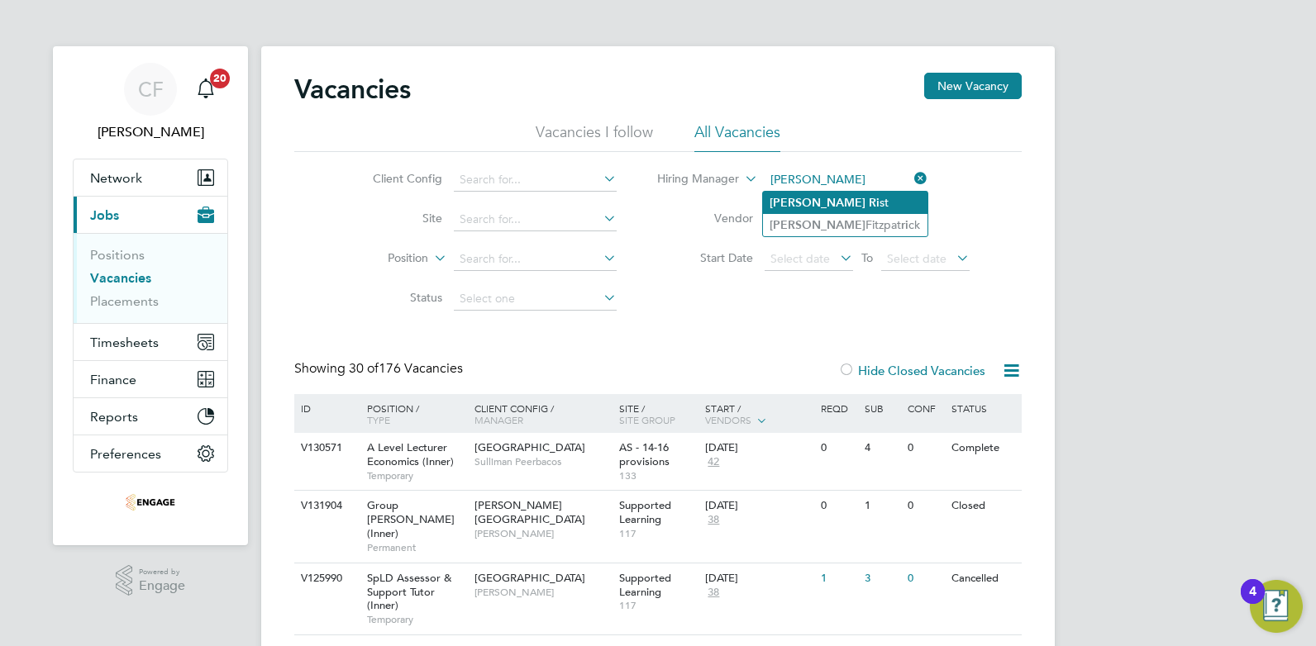
click at [809, 194] on li "Ian Ri st" at bounding box center [845, 203] width 164 height 22
type input "[PERSON_NAME]"
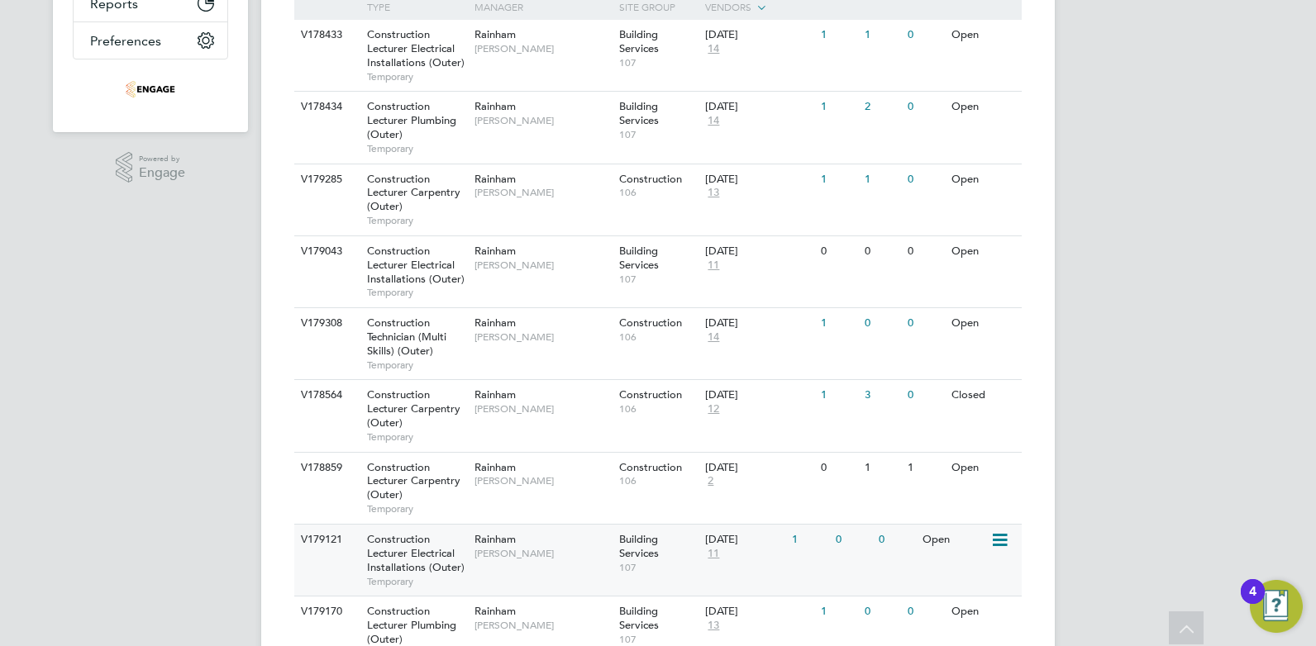
scroll to position [496, 0]
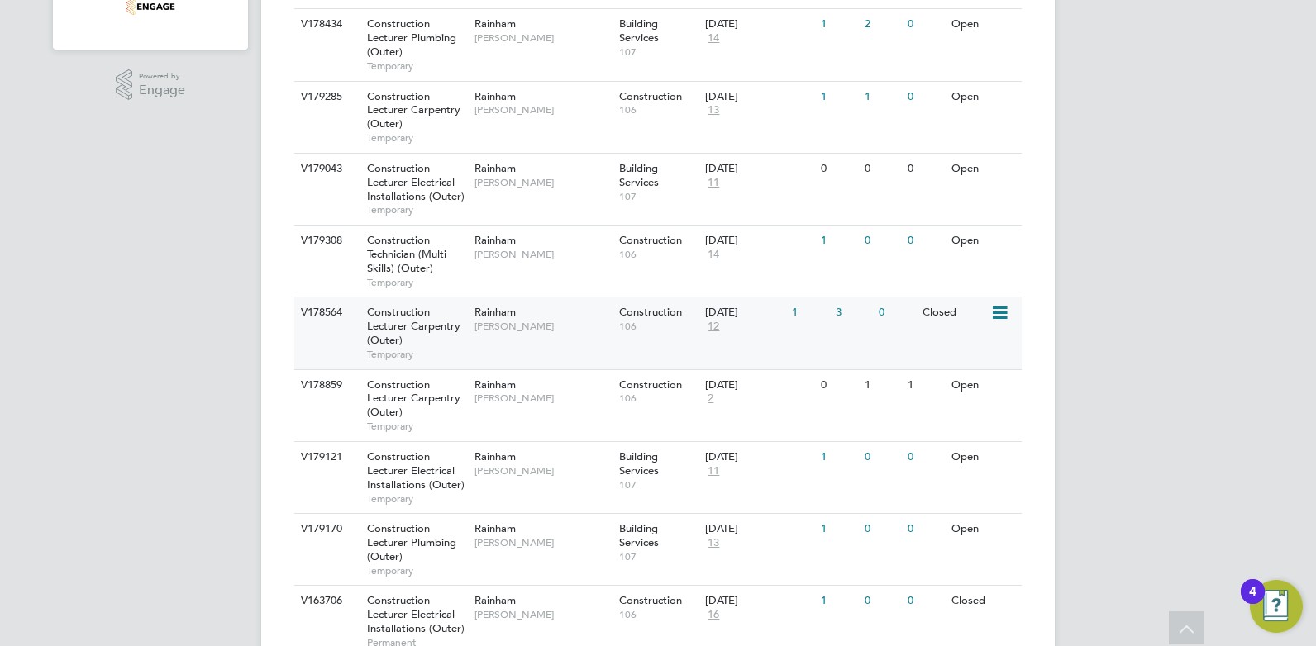
click at [881, 327] on div "0" at bounding box center [895, 313] width 43 height 31
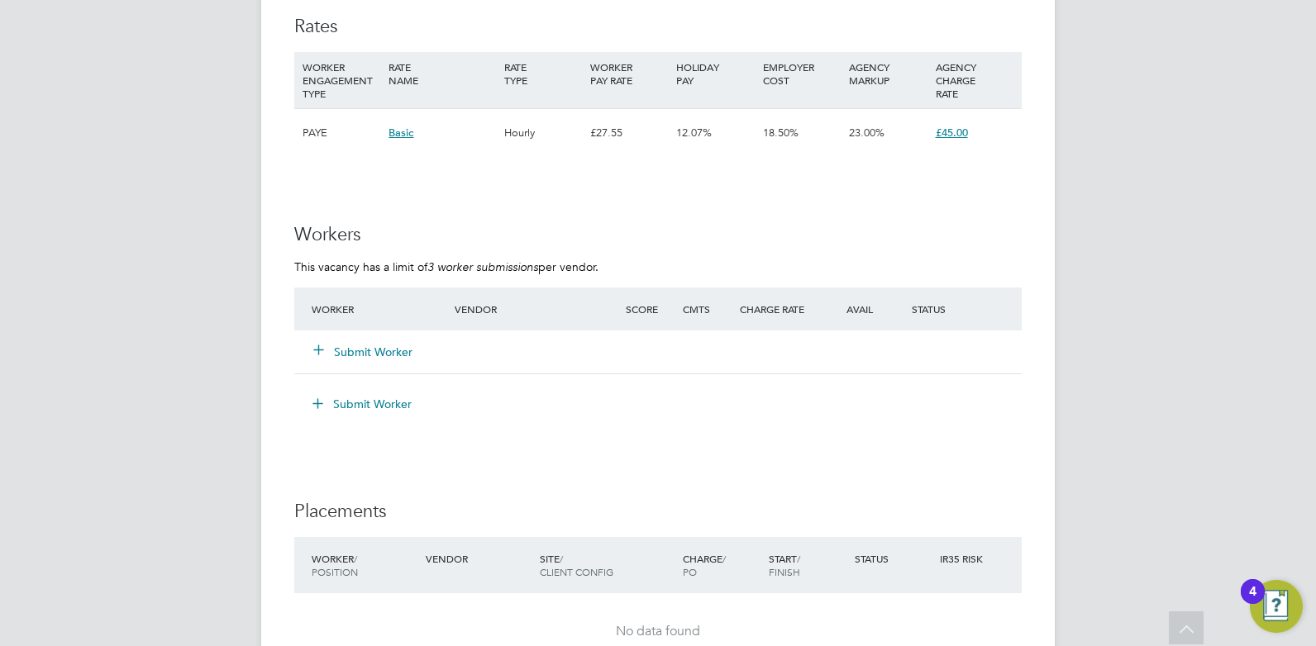
scroll to position [2975, 0]
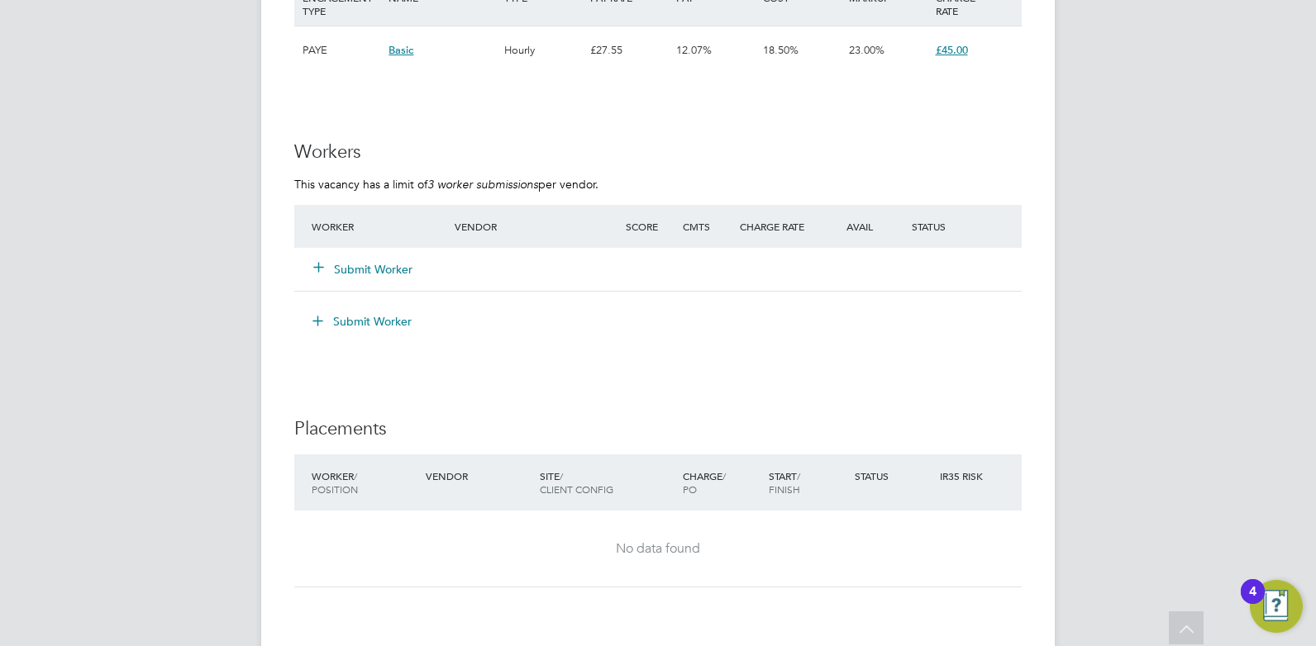
click at [392, 270] on button "Submit Worker" at bounding box center [363, 269] width 99 height 17
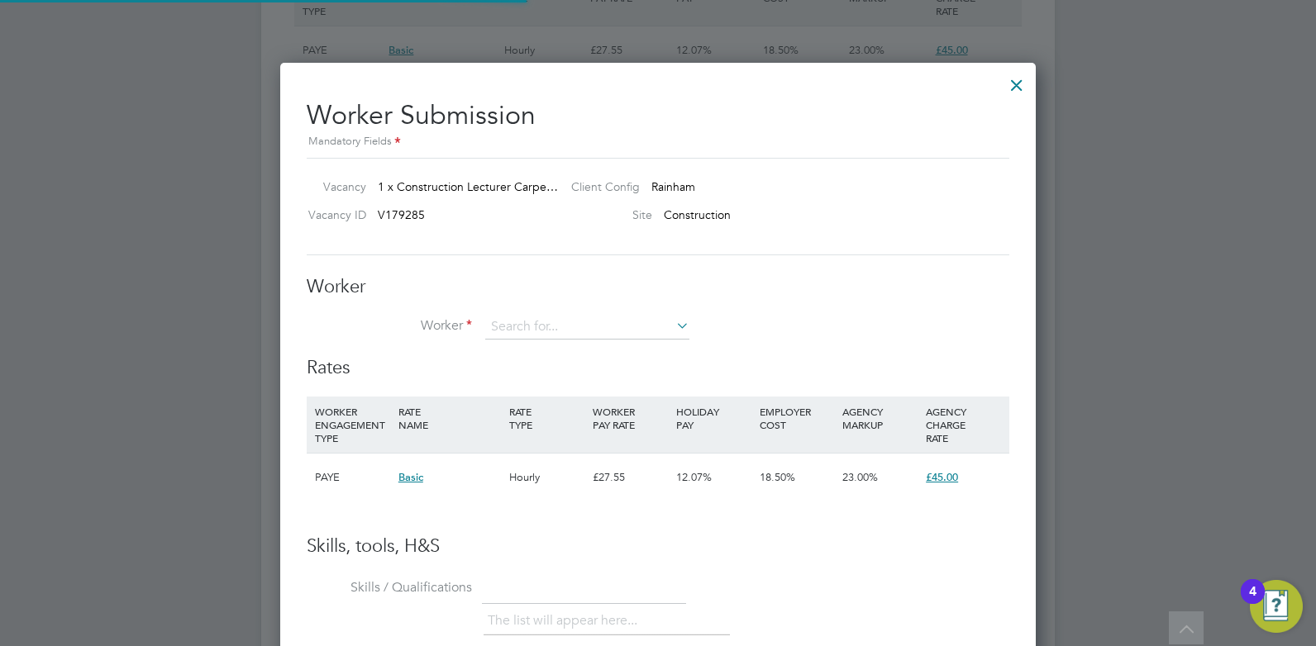
scroll to position [1003, 756]
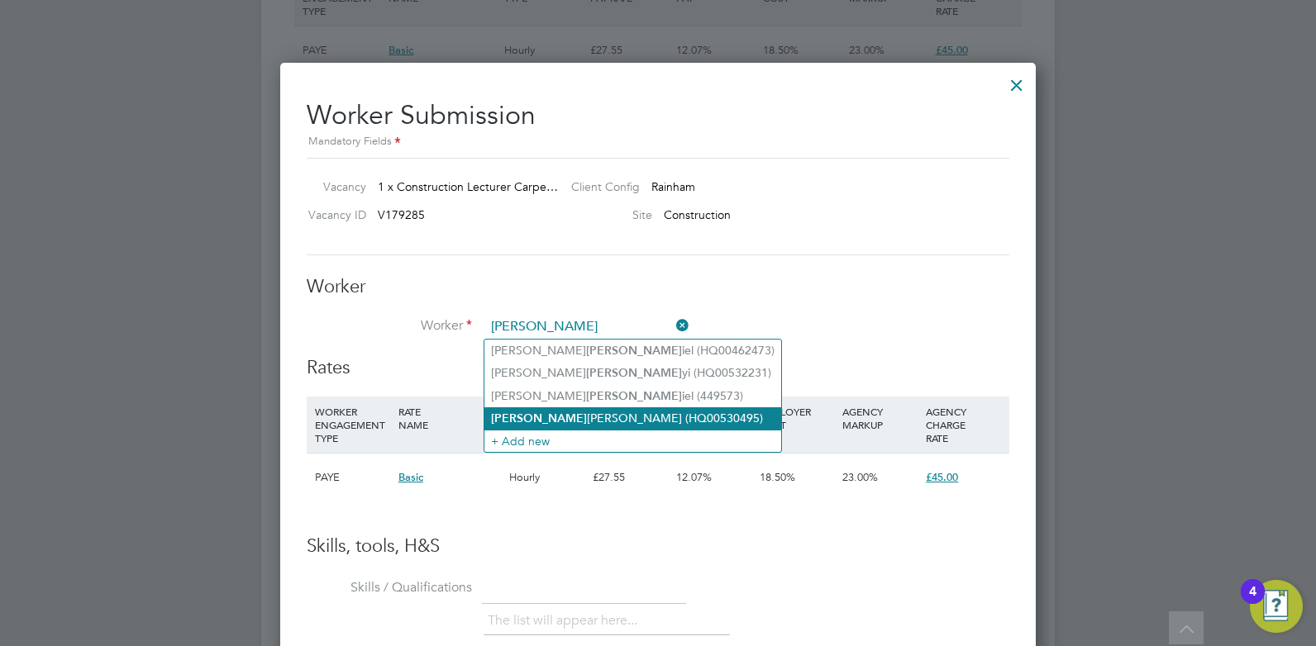
click at [573, 409] on li "Dan Hopkins (HQ00530495)" at bounding box center [632, 418] width 297 height 22
type input "Dan Hopkins (HQ00530495)"
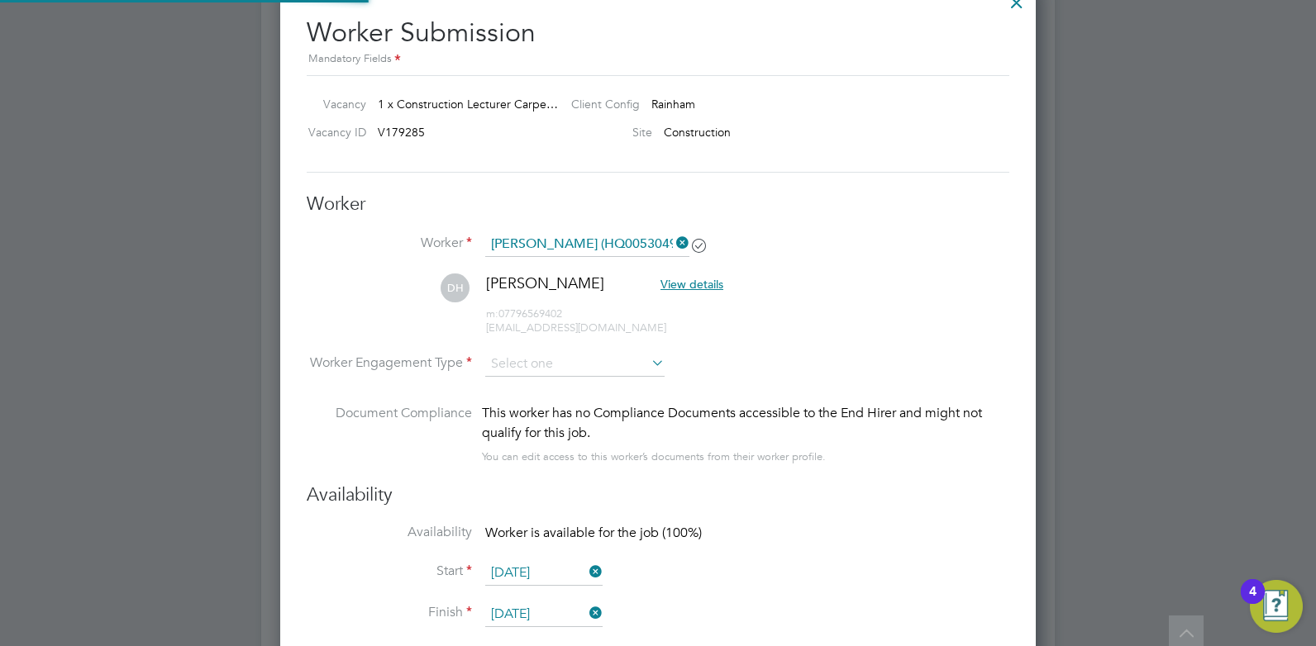
scroll to position [8, 8]
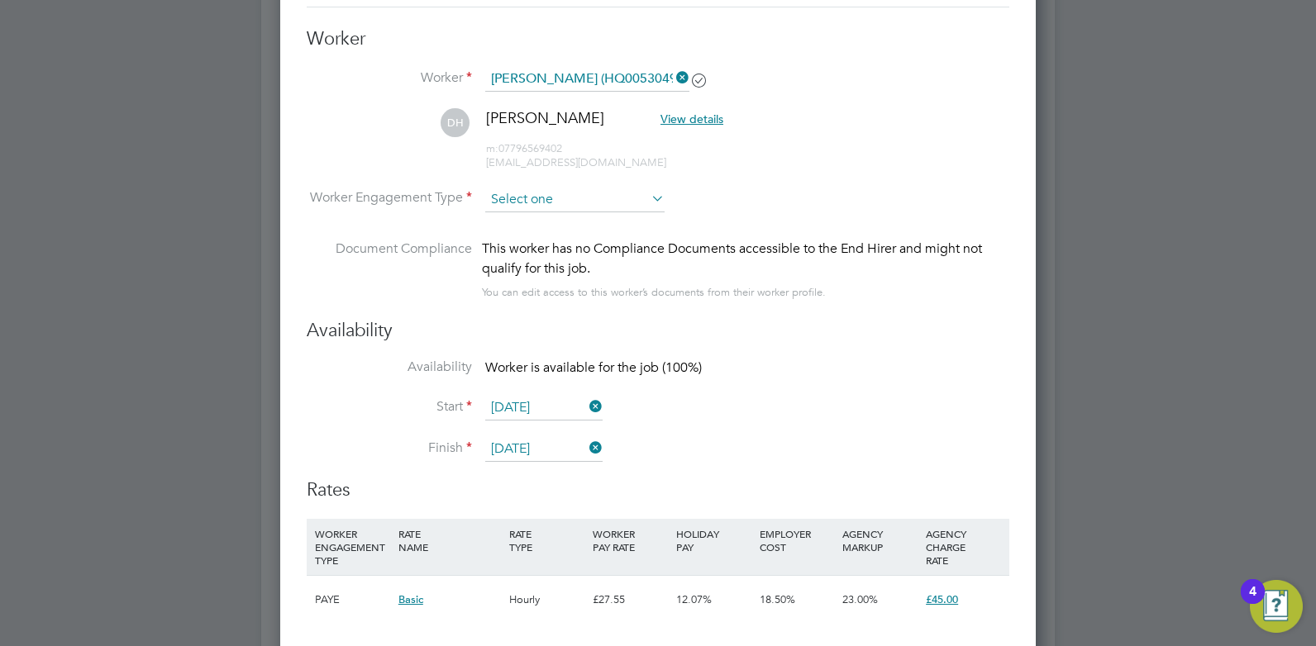
click at [566, 226] on li "Contract" at bounding box center [574, 222] width 181 height 21
type input "Contract"
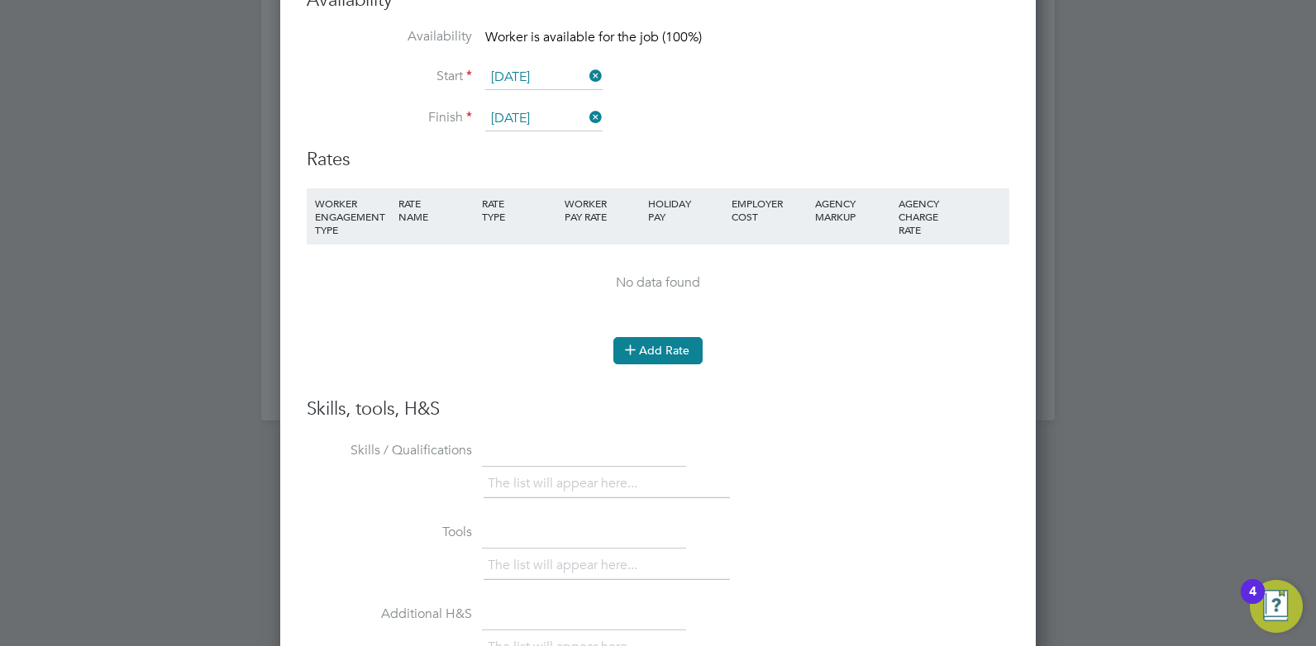
click at [645, 351] on button "Add Rate" at bounding box center [657, 350] width 89 height 26
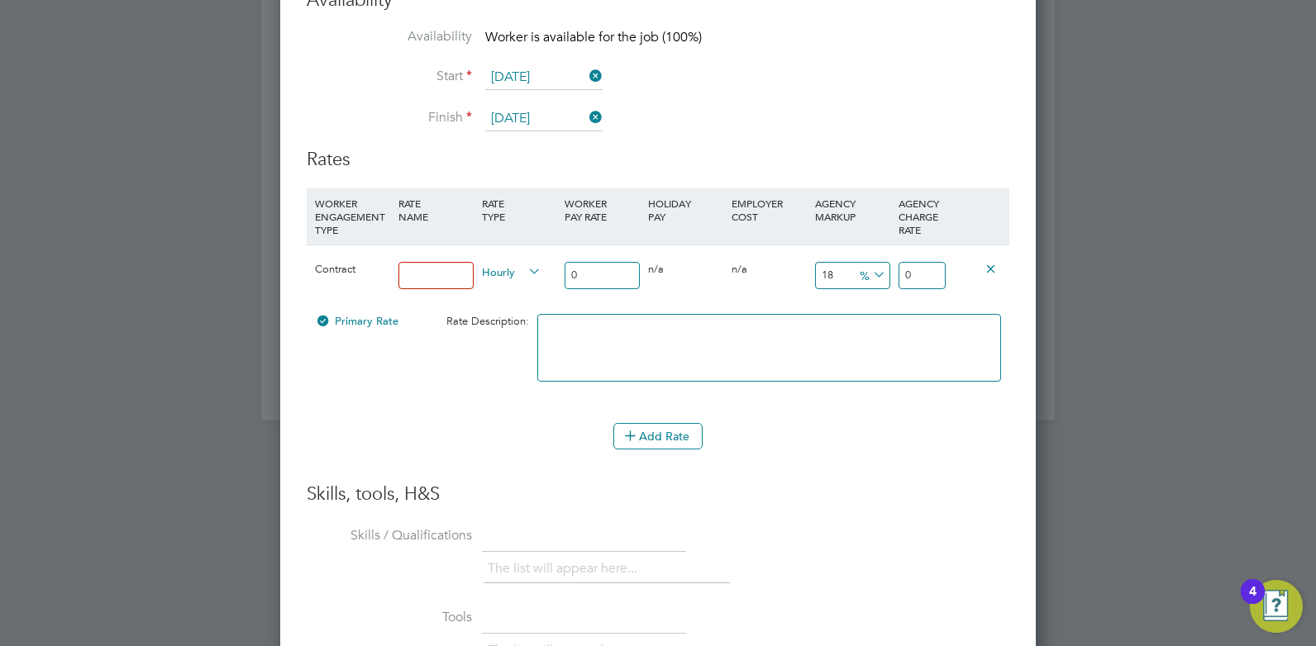
click at [440, 283] on input at bounding box center [435, 275] width 75 height 27
type input "RATE"
click at [955, 562] on div "The list will appear here..." at bounding box center [746, 571] width 526 height 33
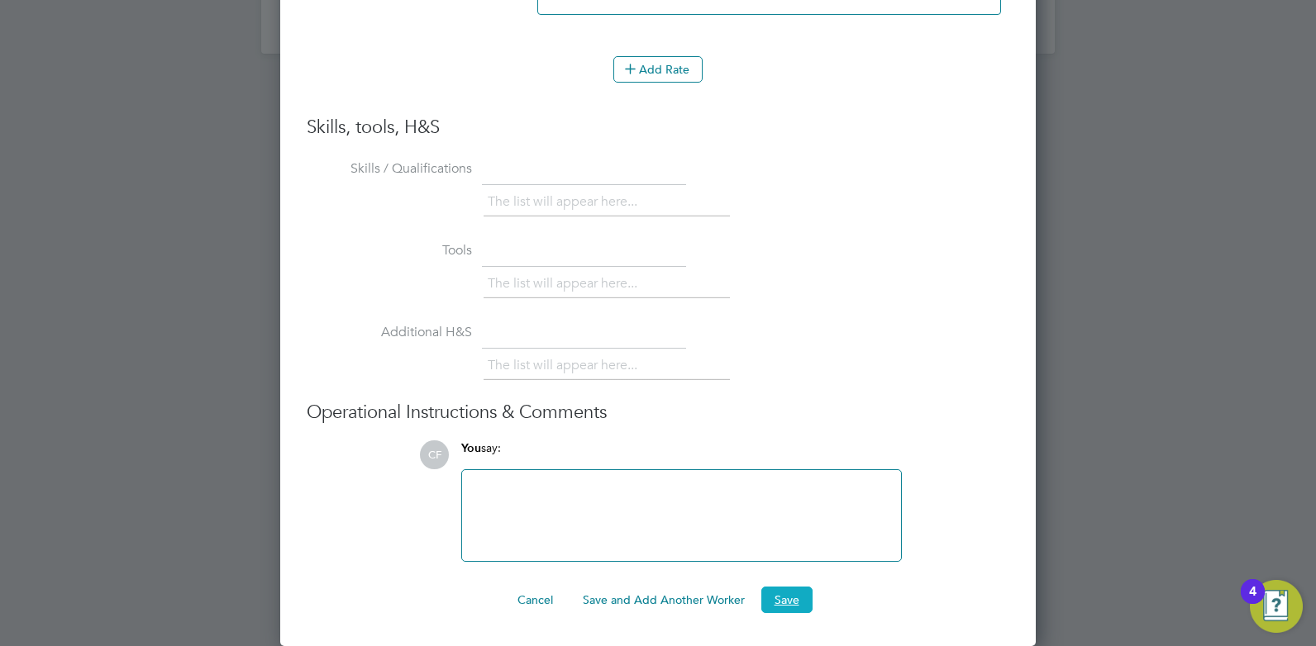
click at [795, 601] on button "Save" at bounding box center [786, 600] width 51 height 26
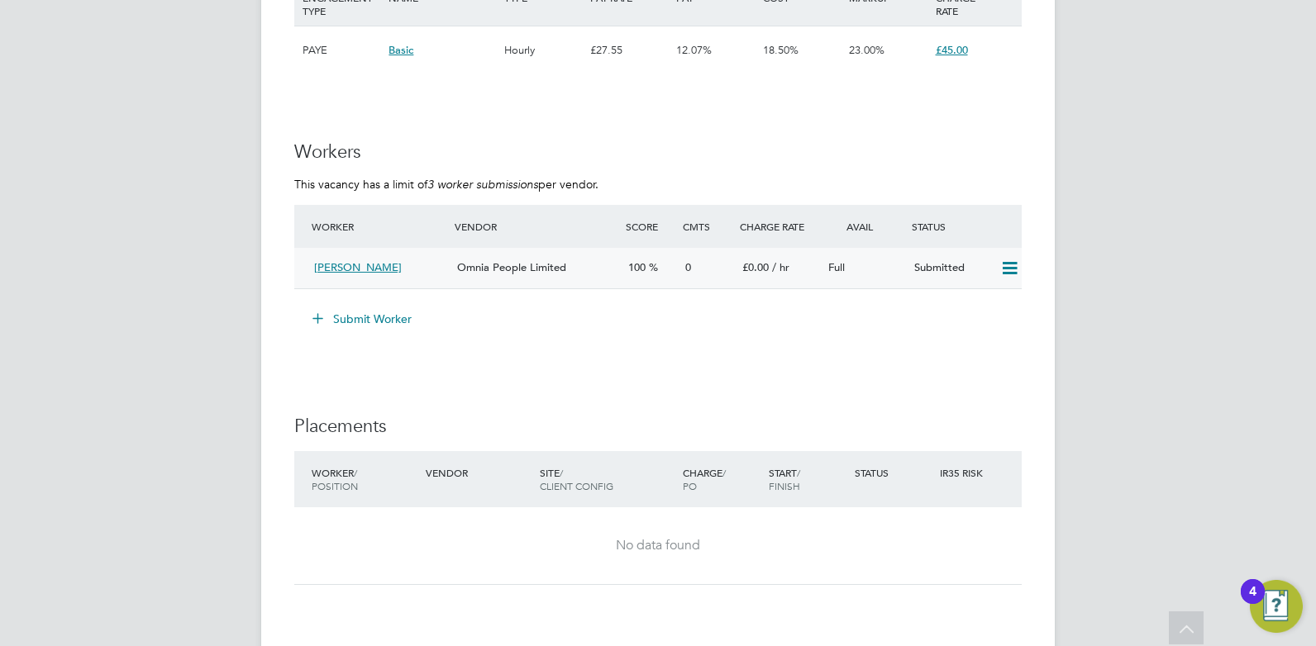
click at [507, 270] on span "Omnia People Limited" at bounding box center [511, 267] width 109 height 14
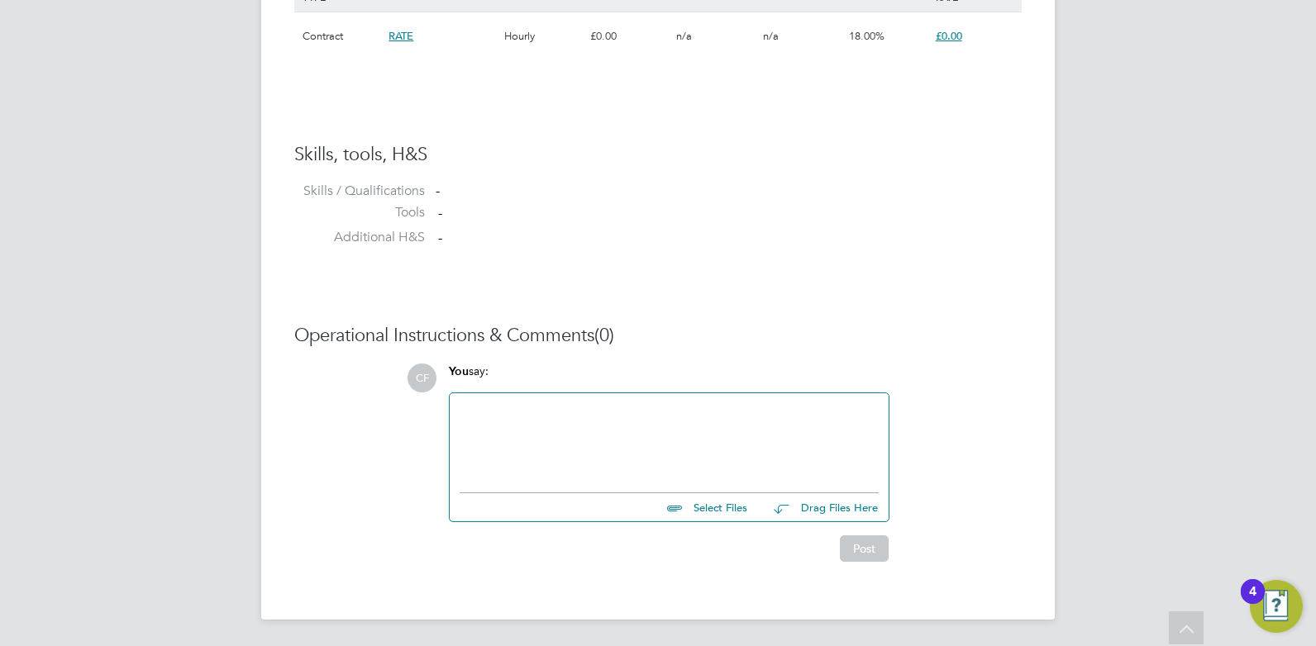
click at [730, 509] on input "file" at bounding box center [755, 504] width 248 height 23
type input "C:\fakepath\Hopkins Daniel HQ00530495.docx"
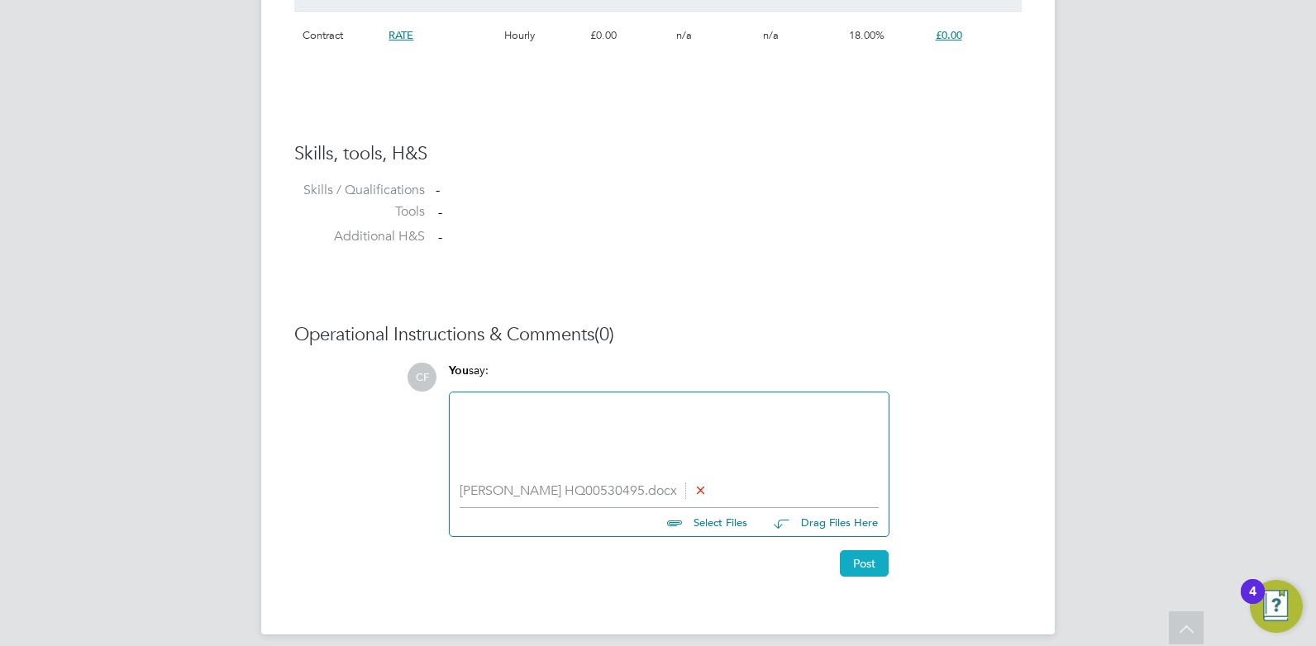
click at [863, 568] on button "Post" at bounding box center [864, 563] width 49 height 26
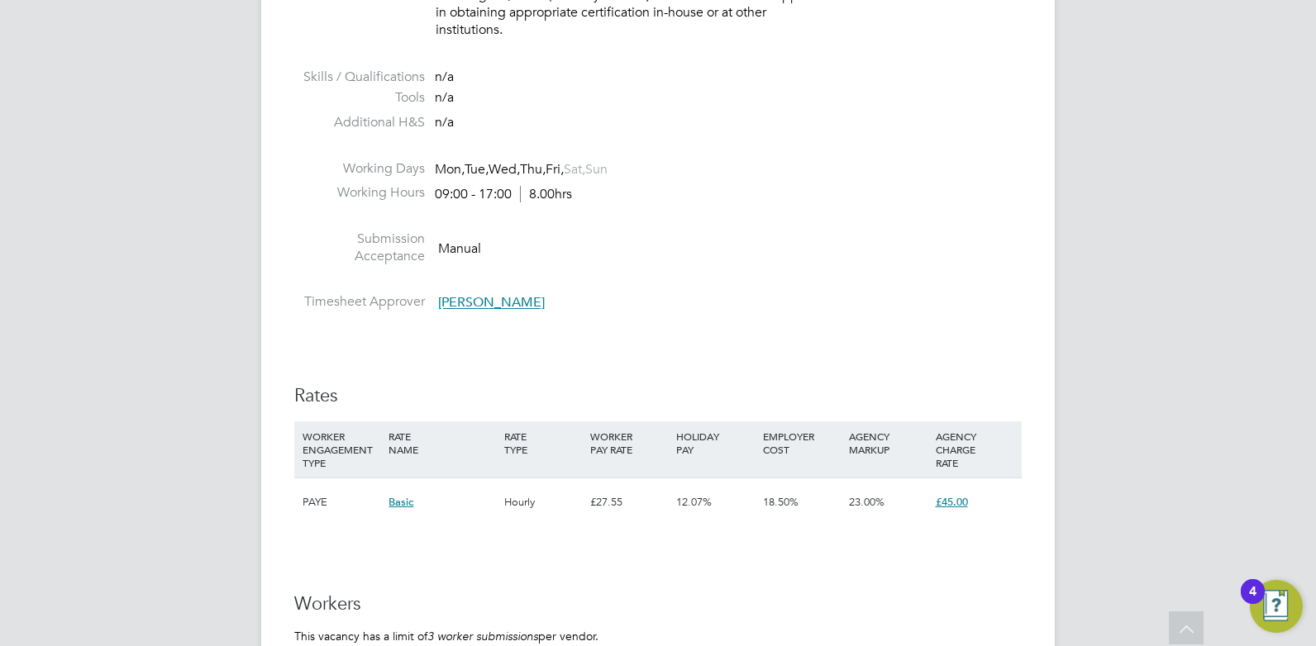
scroll to position [2192, 0]
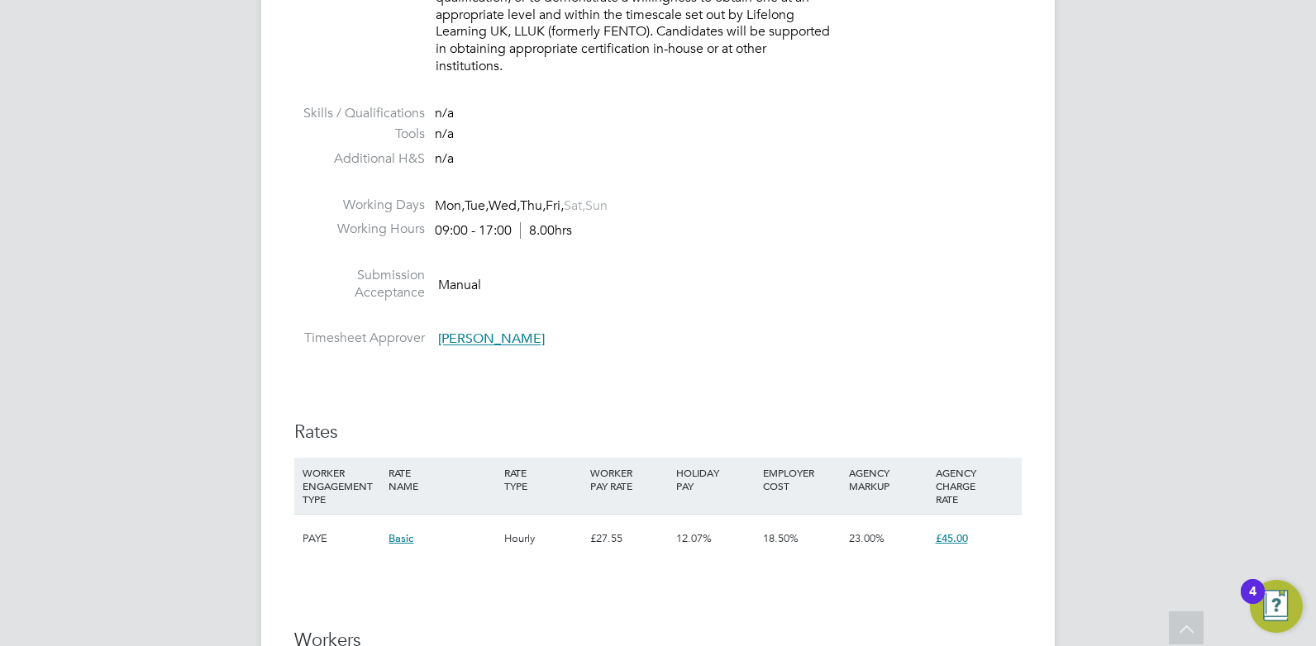
scroll to position [2735, 0]
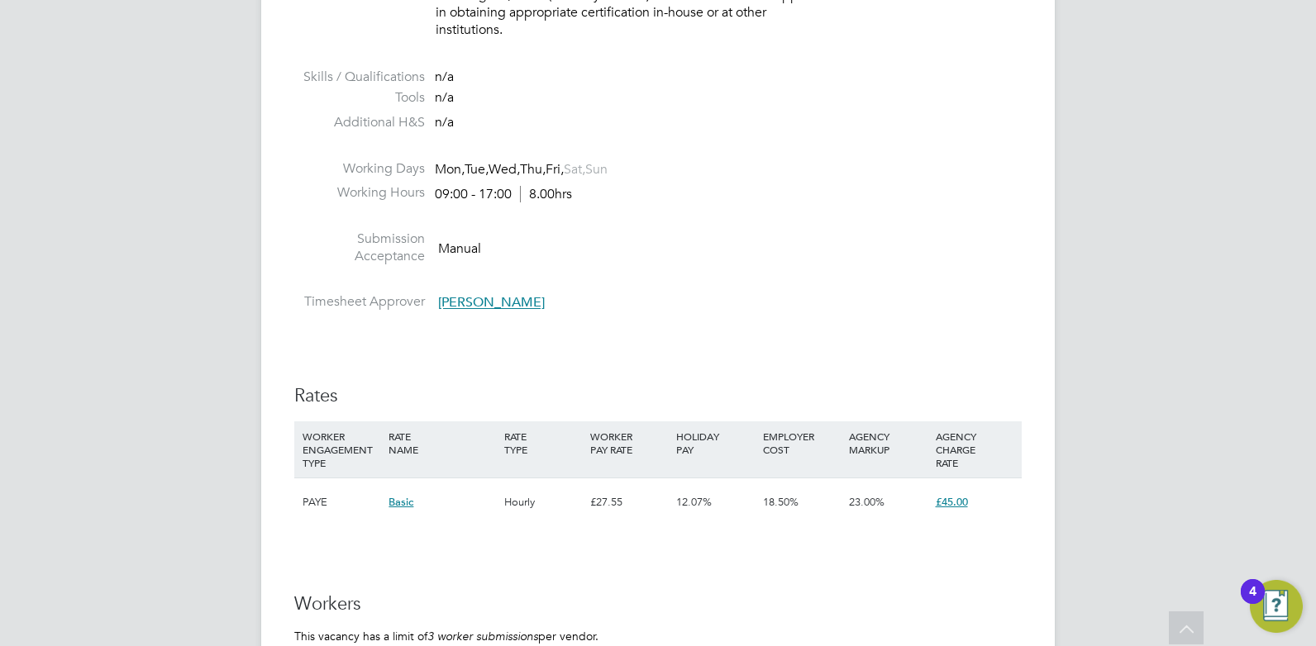
scroll to position [3102, 0]
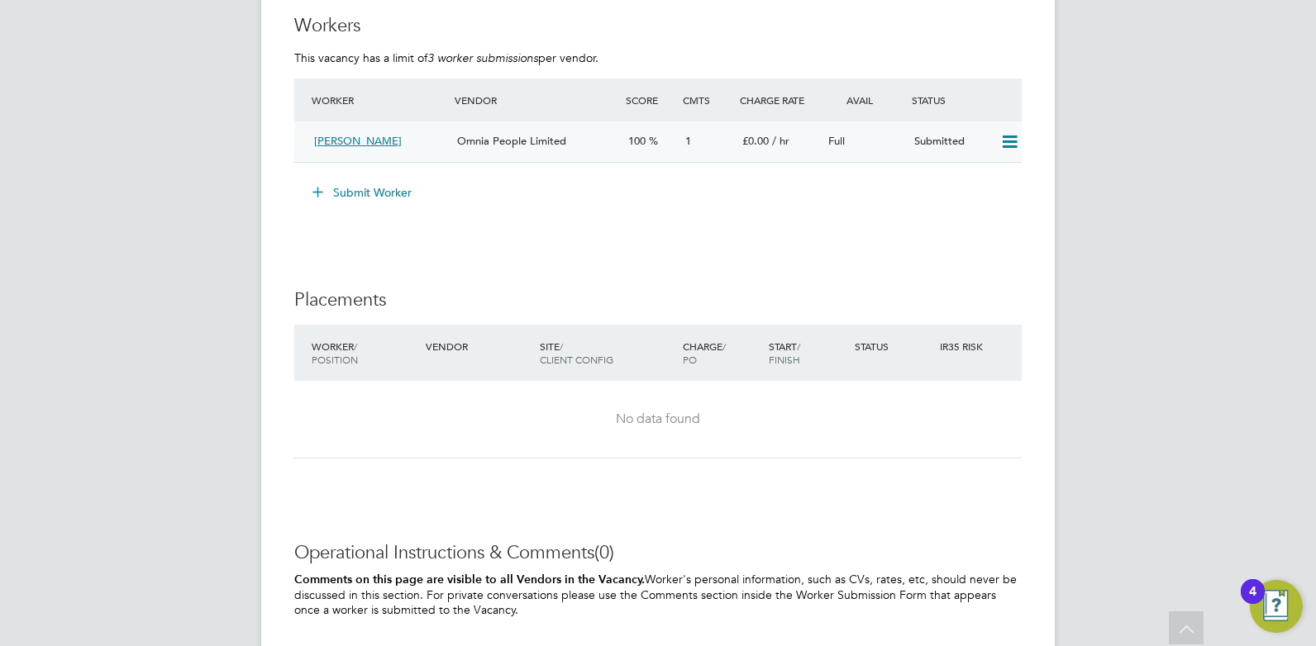
click at [1020, 136] on icon at bounding box center [1009, 142] width 21 height 13
click at [868, 142] on div "Full" at bounding box center [864, 141] width 86 height 27
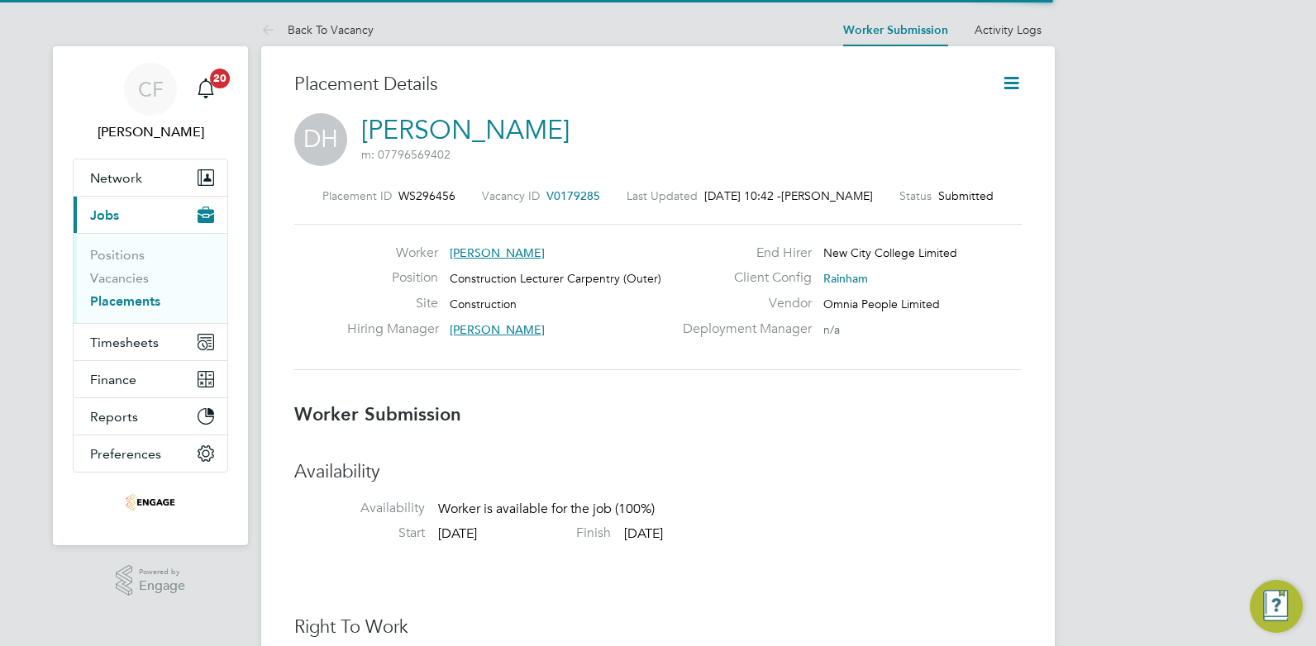
scroll to position [8, 8]
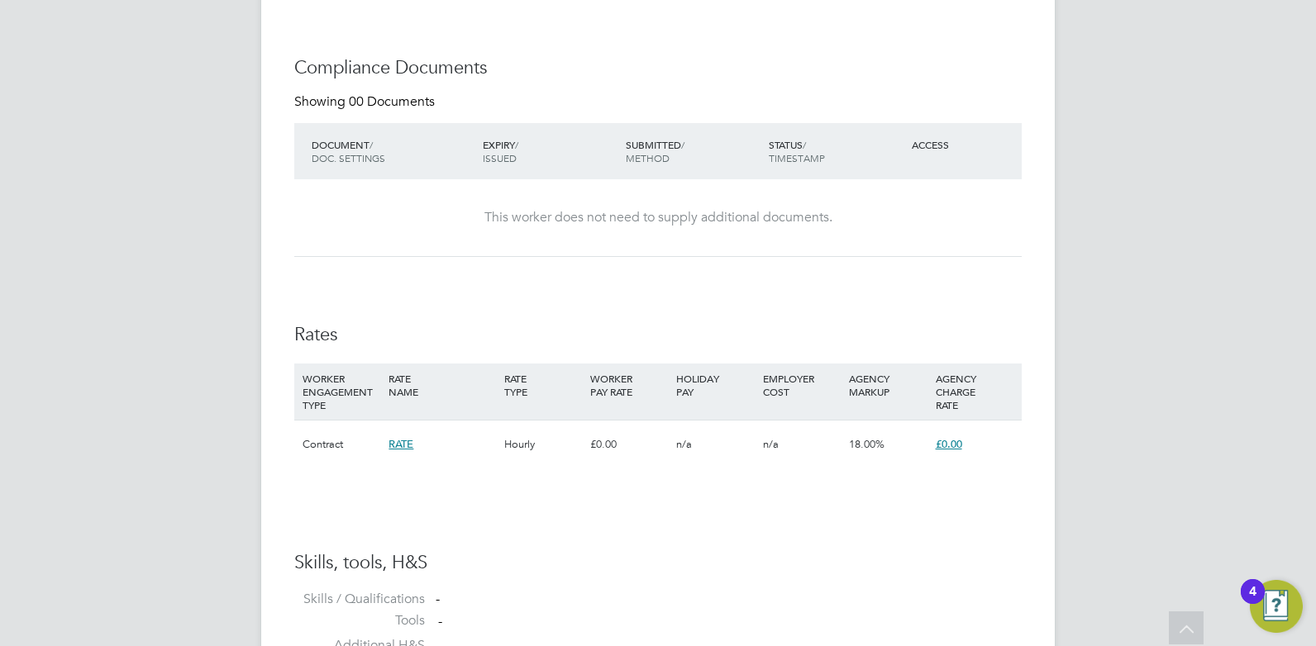
click at [586, 438] on div "£0.00" at bounding box center [629, 445] width 86 height 48
click at [379, 439] on div "Contract" at bounding box center [341, 445] width 86 height 48
click at [400, 440] on span "RATE" at bounding box center [400, 444] width 25 height 14
click at [406, 440] on span "RATE" at bounding box center [400, 444] width 25 height 14
click at [407, 443] on span "RATE" at bounding box center [400, 444] width 25 height 14
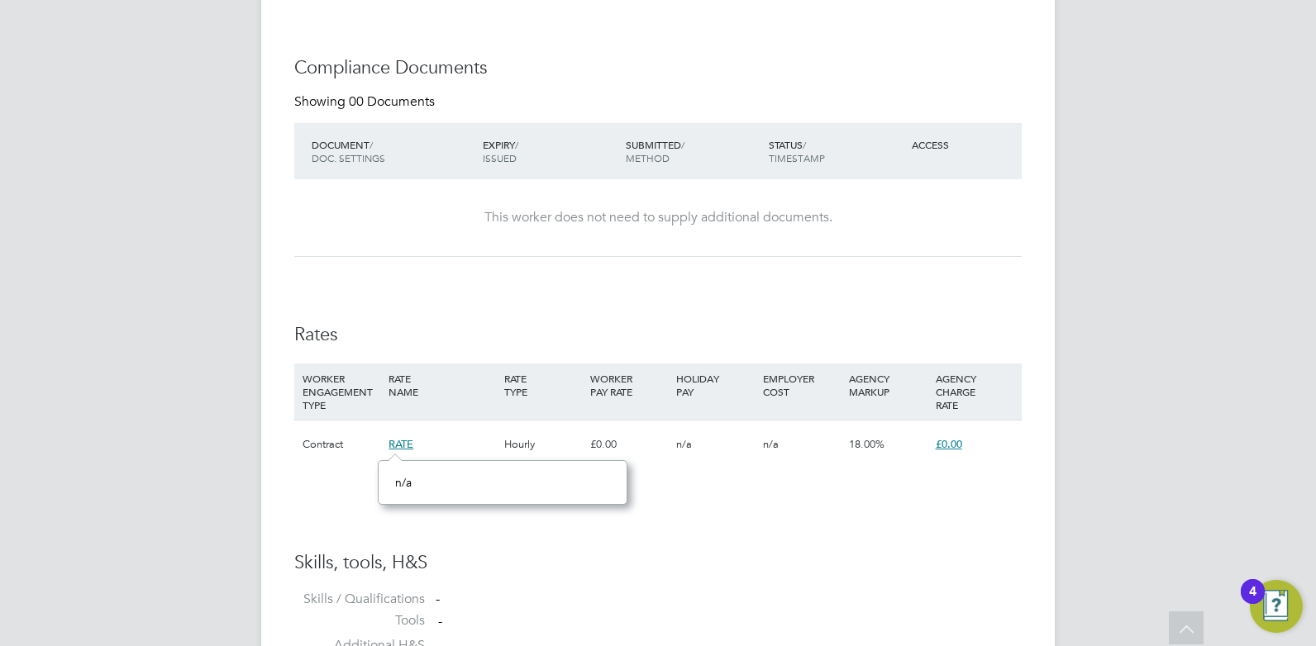
click at [944, 444] on span "£0.00" at bounding box center [948, 444] width 26 height 14
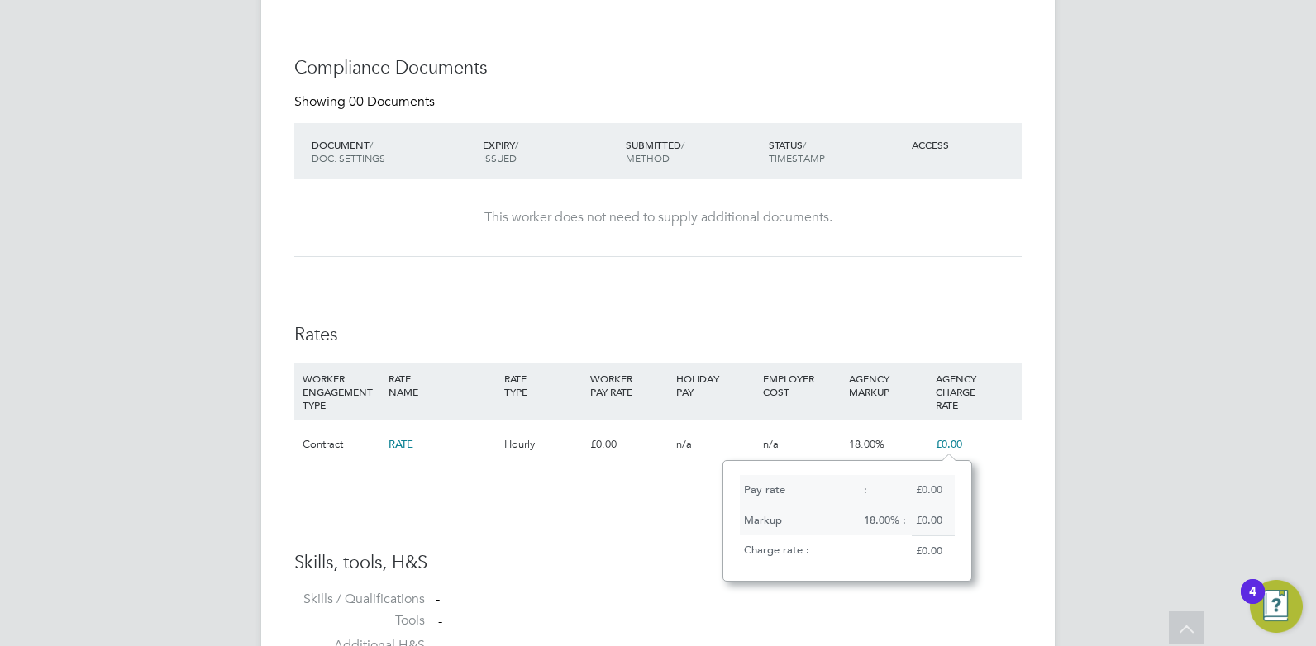
click at [945, 460] on div "Pay rate : £0.00 Markup 18.00% : £0.00 Charge rate : £0.00" at bounding box center [847, 521] width 250 height 122
click at [945, 448] on span "£0.00" at bounding box center [948, 444] width 26 height 14
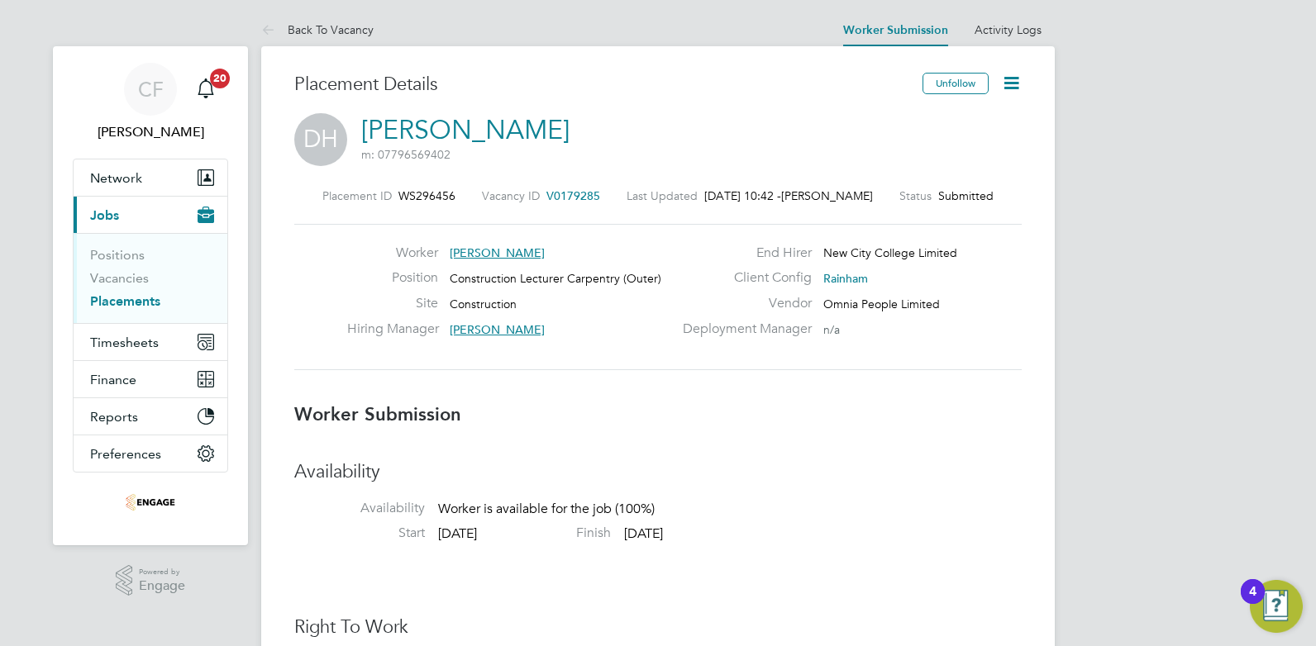
click at [1007, 83] on icon at bounding box center [1011, 83] width 21 height 21
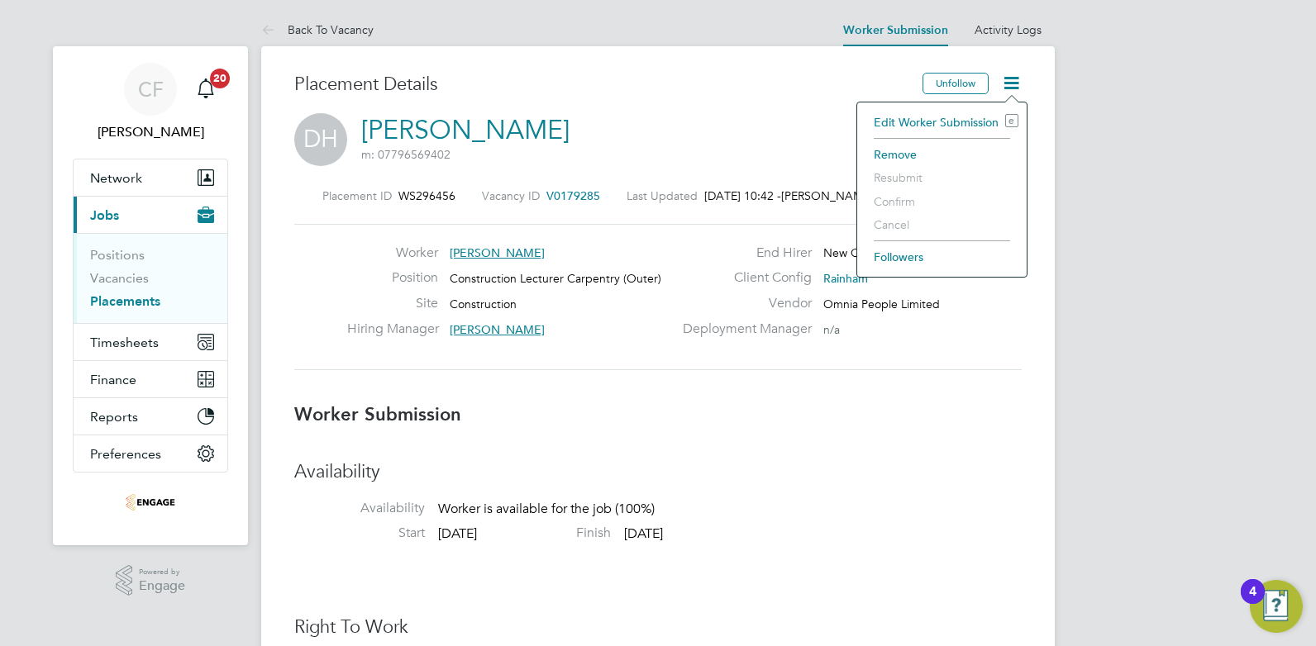
click at [934, 122] on li "Edit Worker Submission e" at bounding box center [941, 122] width 153 height 23
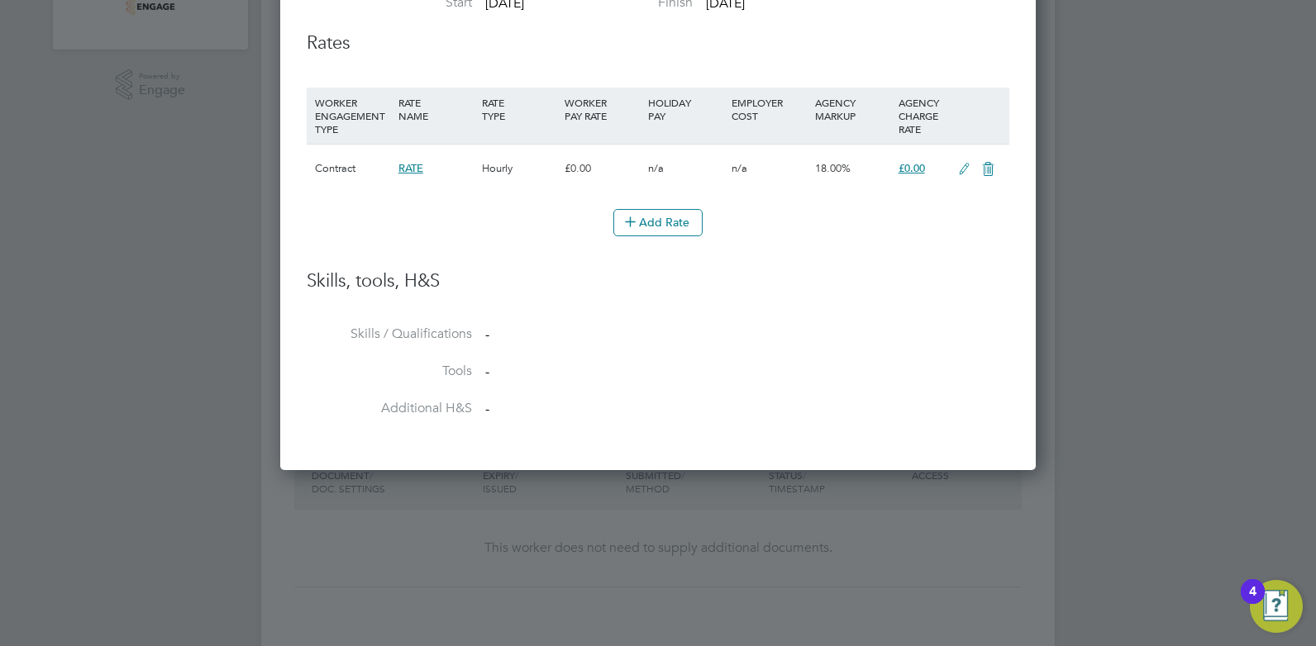
click at [916, 168] on span "£0.00" at bounding box center [911, 168] width 26 height 14
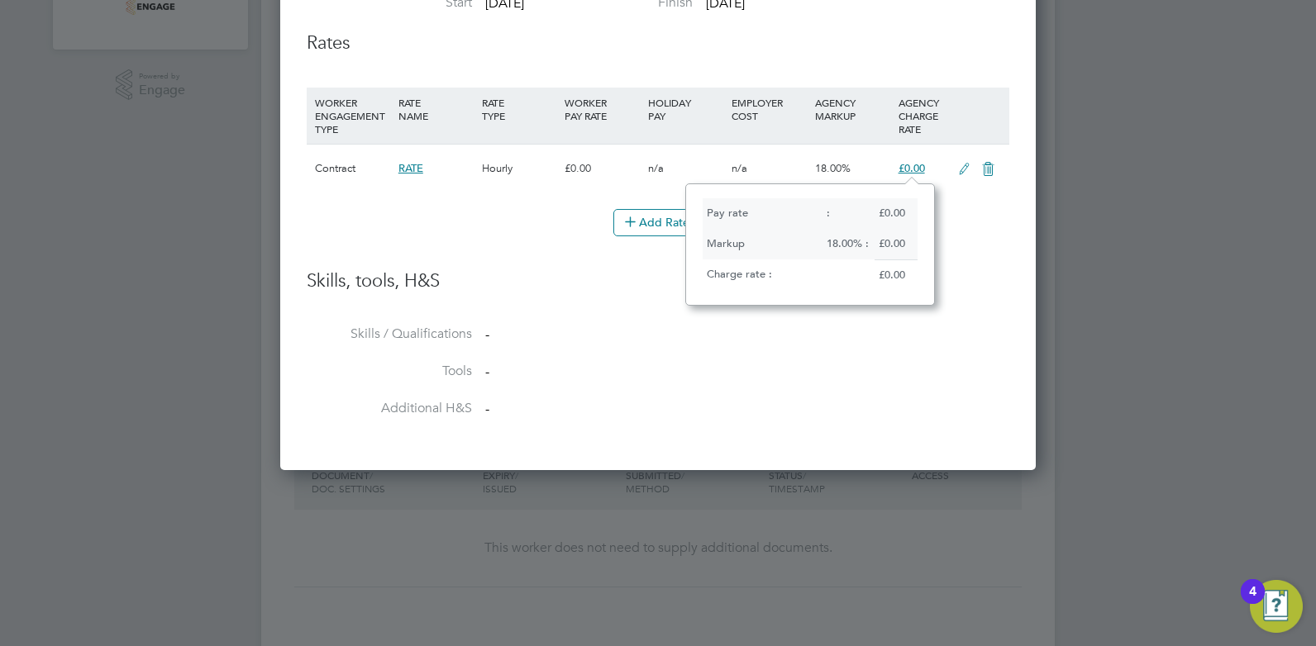
click at [959, 169] on icon at bounding box center [964, 169] width 21 height 13
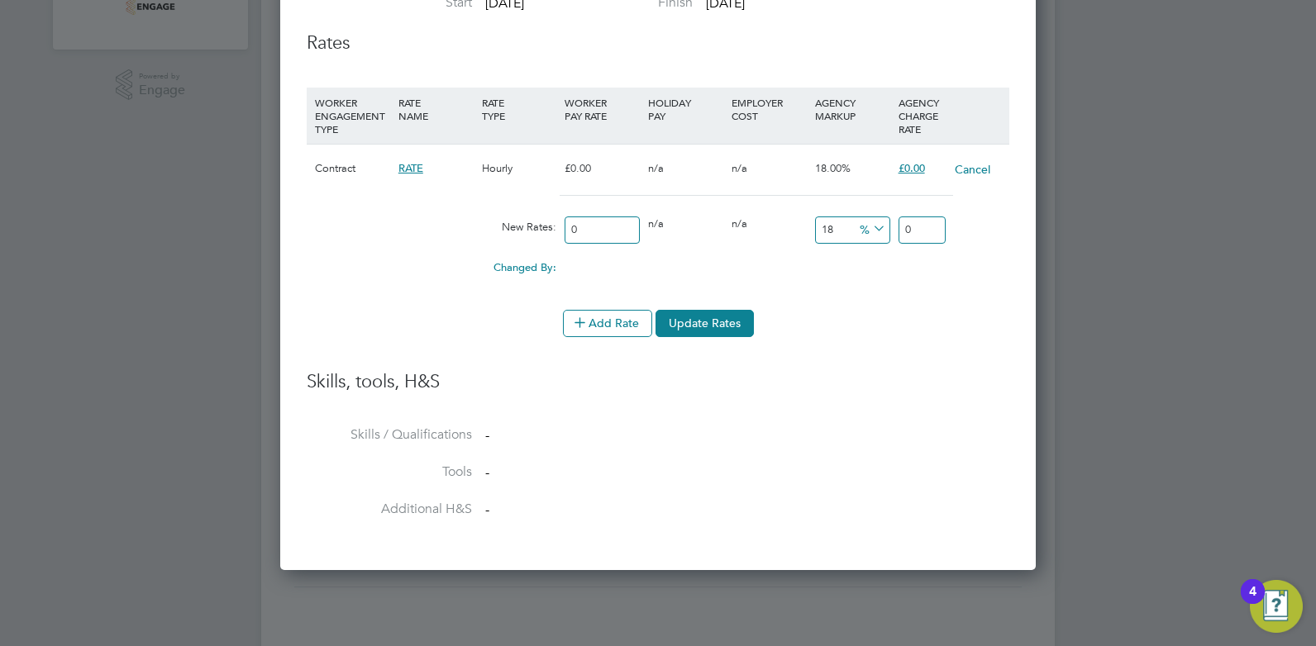
drag, startPoint x: 910, startPoint y: 229, endPoint x: 917, endPoint y: 239, distance: 12.4
click at [911, 231] on input "0" at bounding box center [921, 230] width 47 height 27
type input "5"
type input "0"
type input "5"
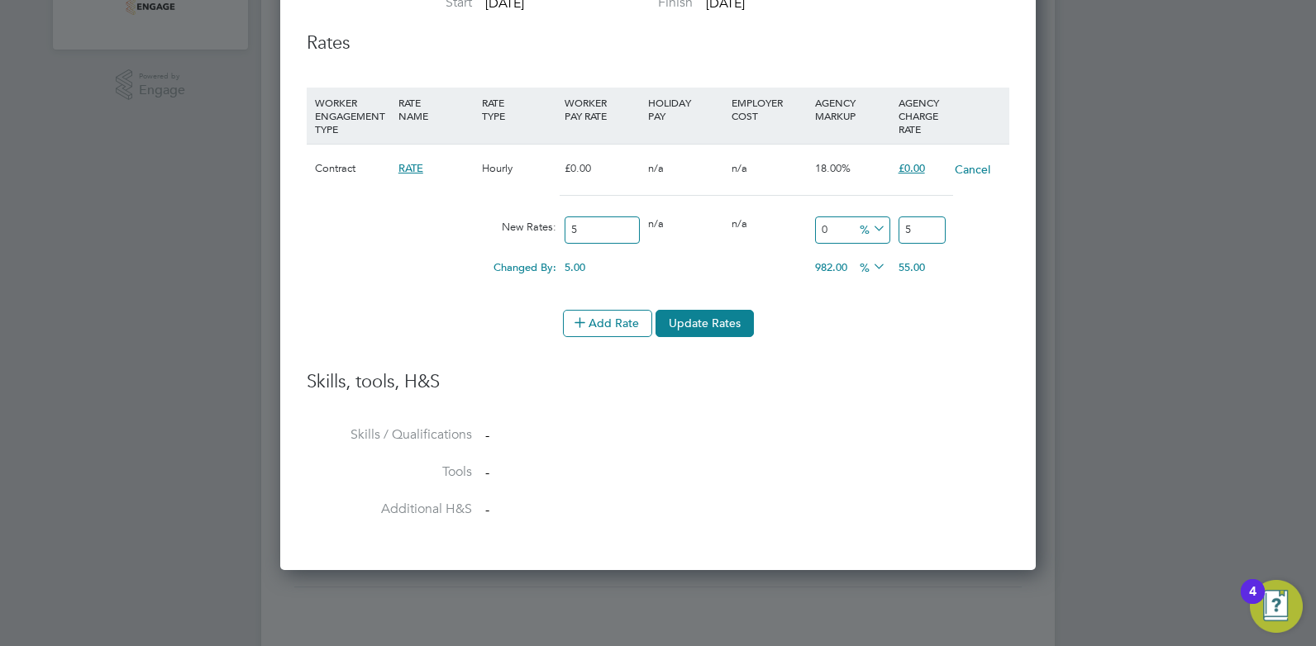
type input "1000"
type input "55"
drag, startPoint x: 588, startPoint y: 221, endPoint x: 483, endPoint y: 226, distance: 105.1
click at [483, 226] on div "New Rates: 5 0 n/a 0 n/a 1000 50 % 55" at bounding box center [658, 230] width 702 height 44
type input "0"
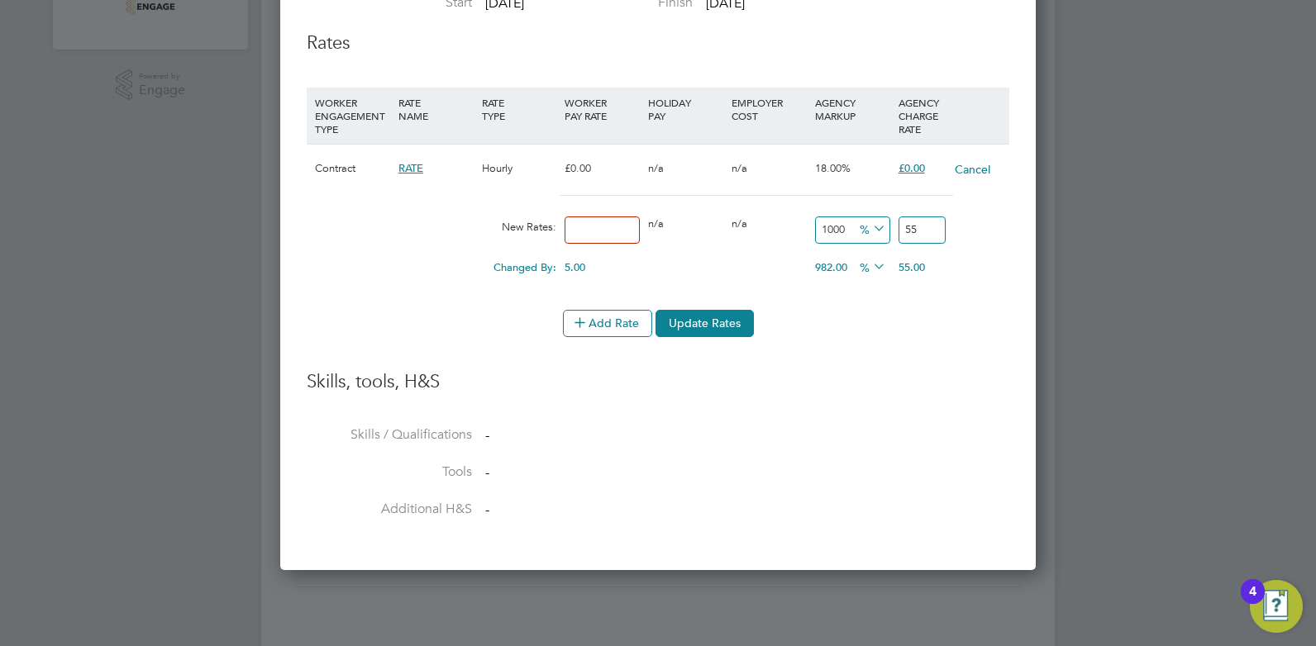
type input "0"
click at [823, 231] on input "1000" at bounding box center [852, 230] width 75 height 27
type input "0"
type input "55"
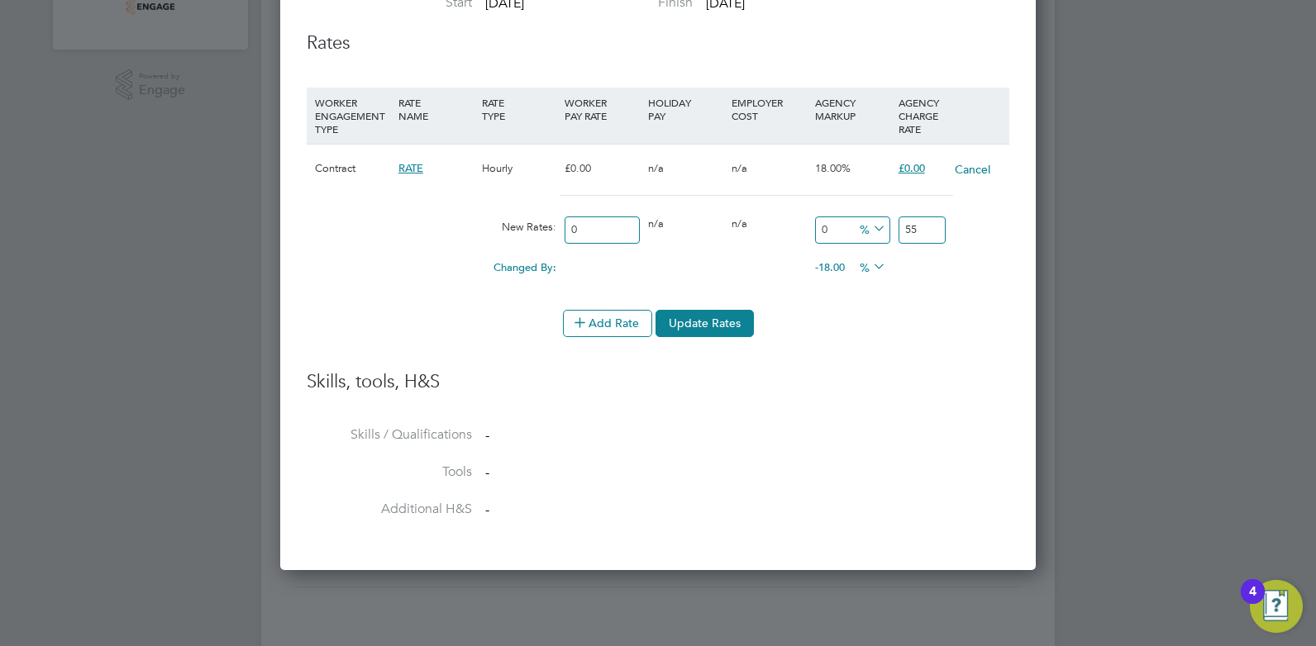
click at [843, 356] on li "WORKER ENGAGEMENT TYPE RATE NAME RATE TYPE WORKER PAY RATE HOLIDAY PAY EMPLOYER…" at bounding box center [658, 229] width 702 height 282
click at [717, 338] on li "Add Rate Update Rates" at bounding box center [658, 331] width 702 height 43
click at [712, 325] on button "Update Rates" at bounding box center [704, 323] width 98 height 26
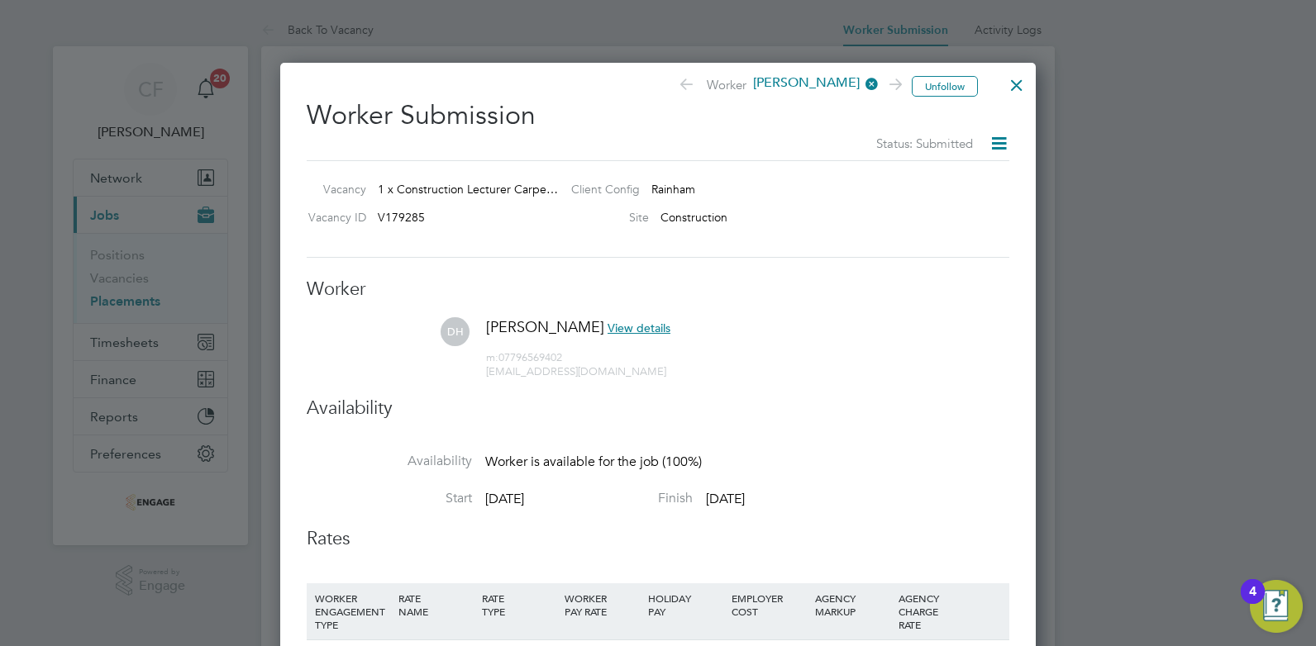
click at [1020, 88] on div at bounding box center [1017, 81] width 30 height 30
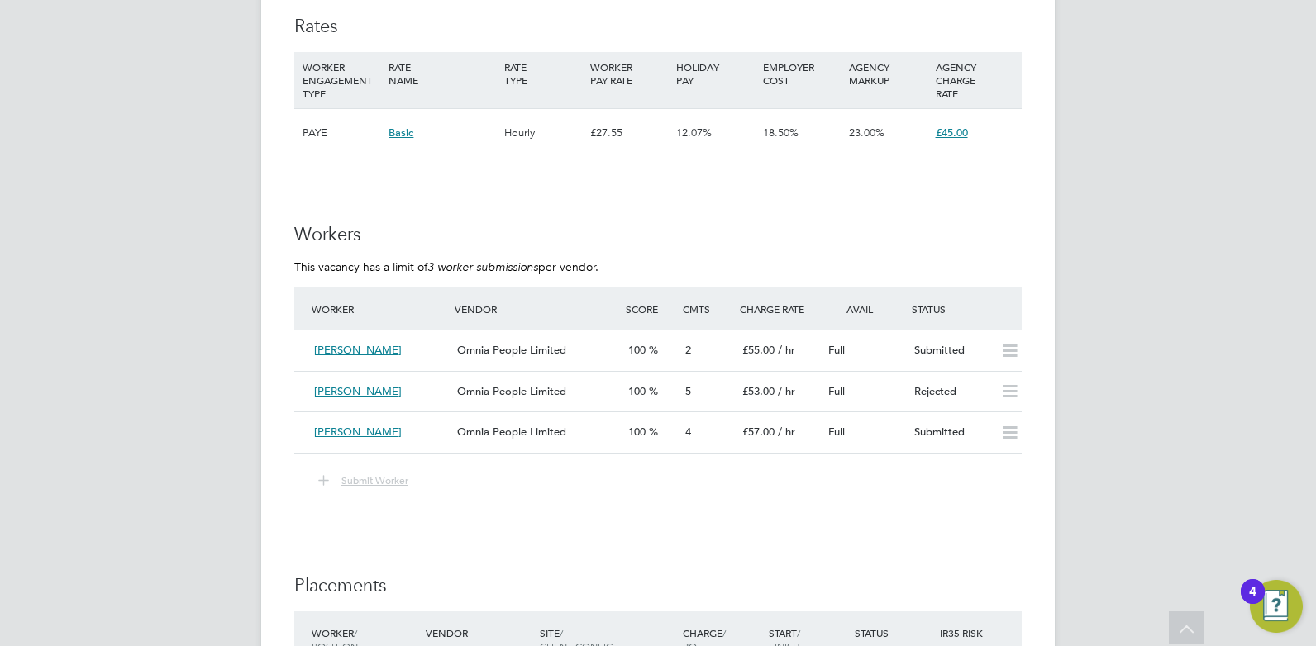
scroll to position [3058, 0]
